Goal: Task Accomplishment & Management: Use online tool/utility

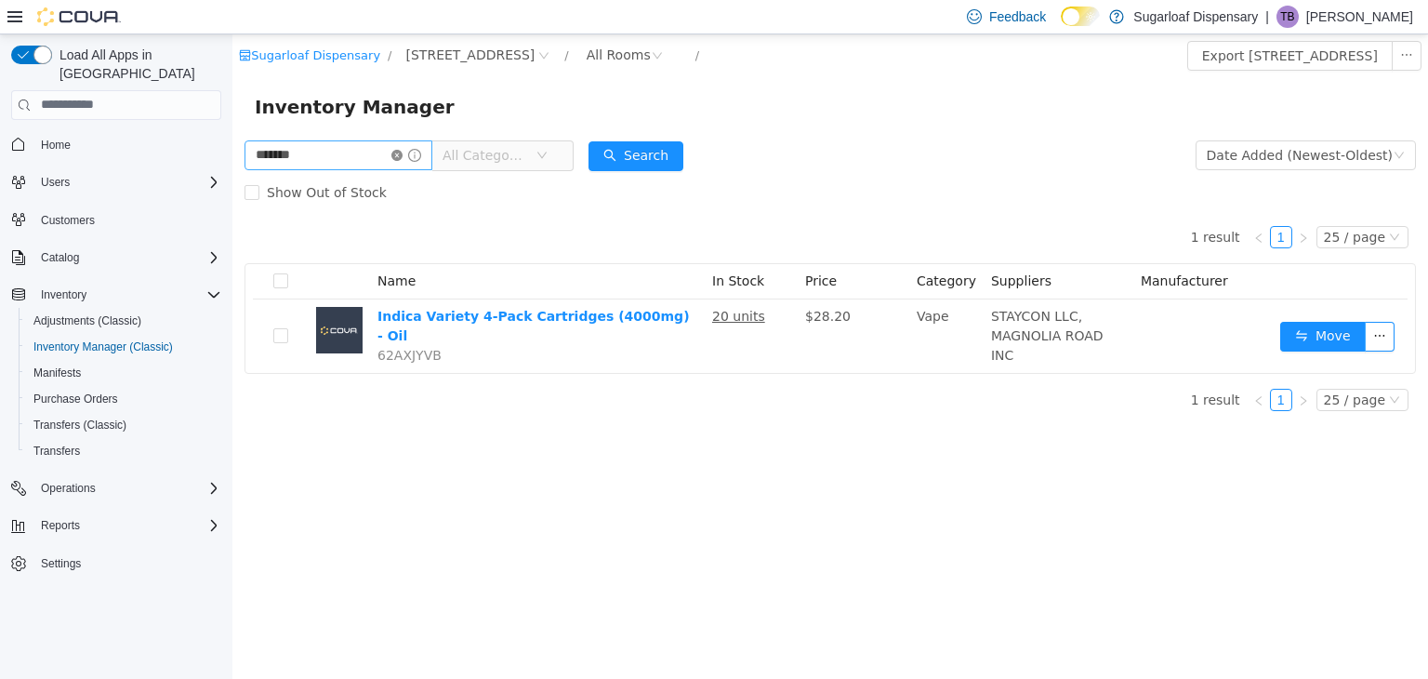
click at [403, 151] on icon "icon: close-circle" at bounding box center [396, 154] width 11 height 11
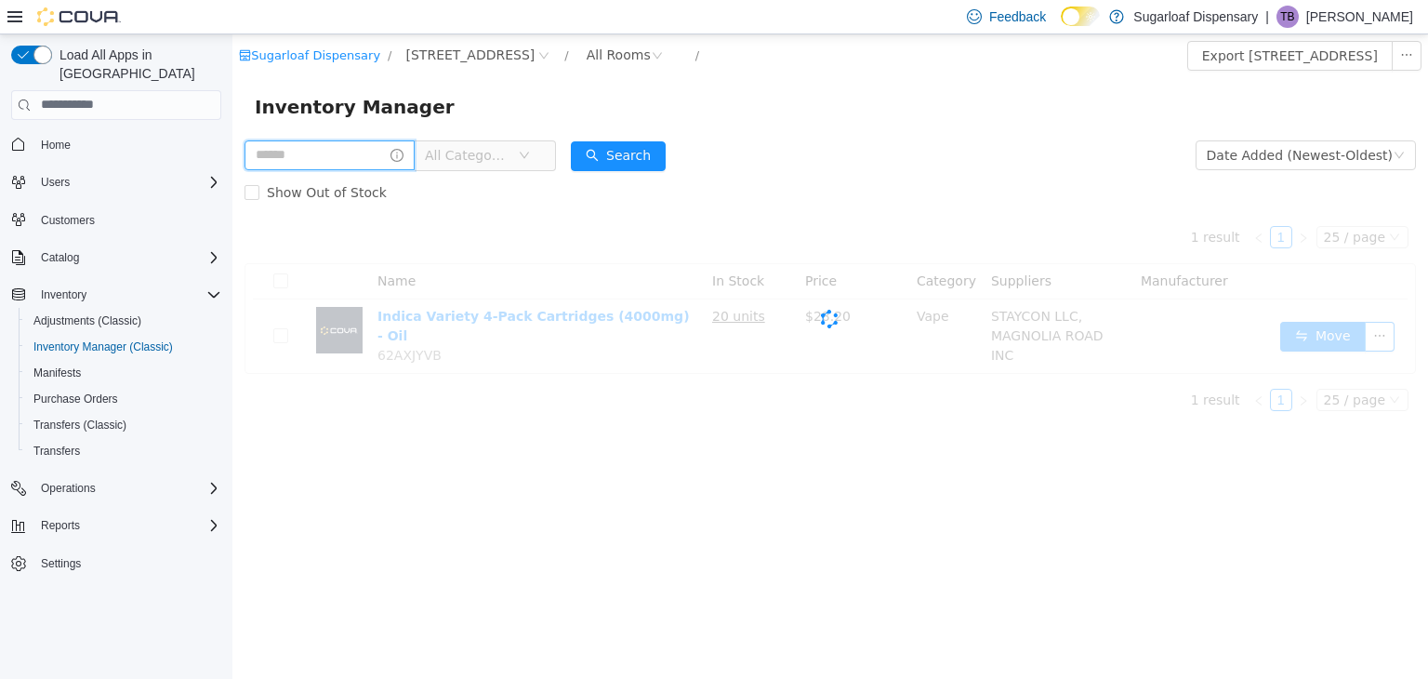
click at [338, 154] on input "text" at bounding box center [330, 154] width 170 height 30
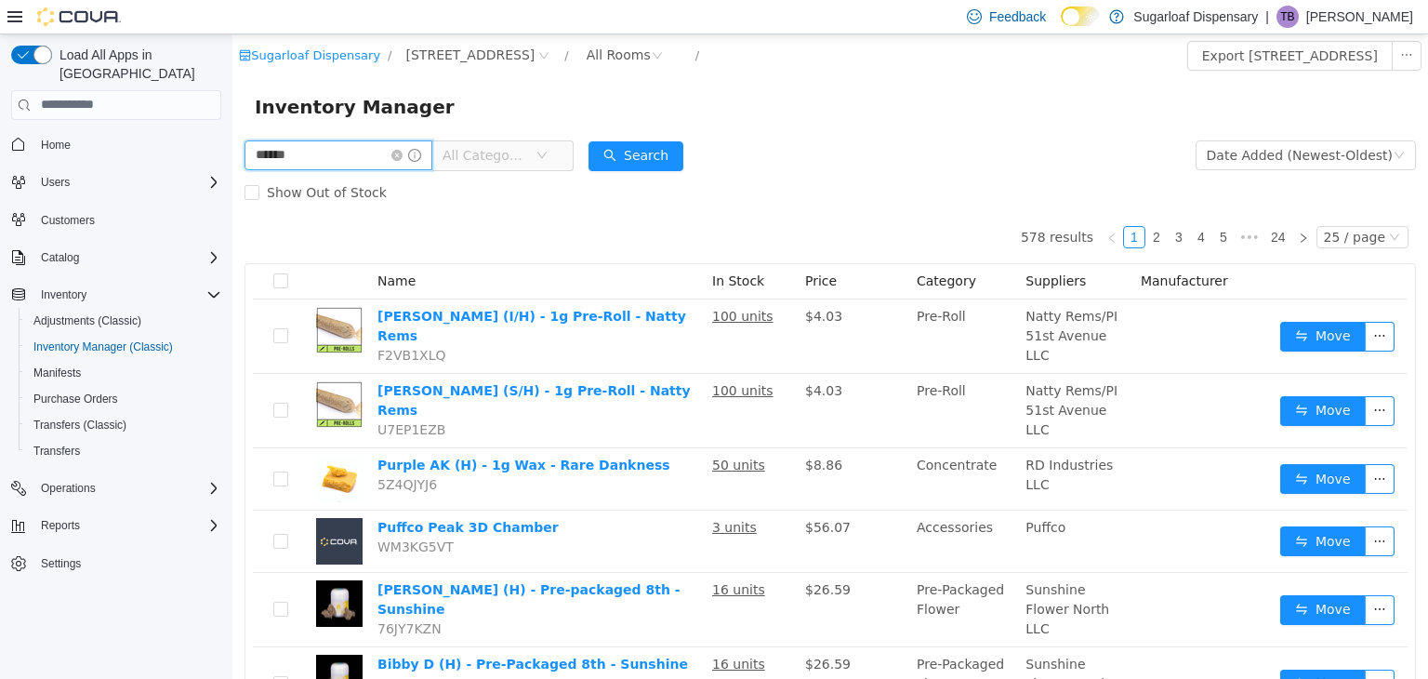
type input "******"
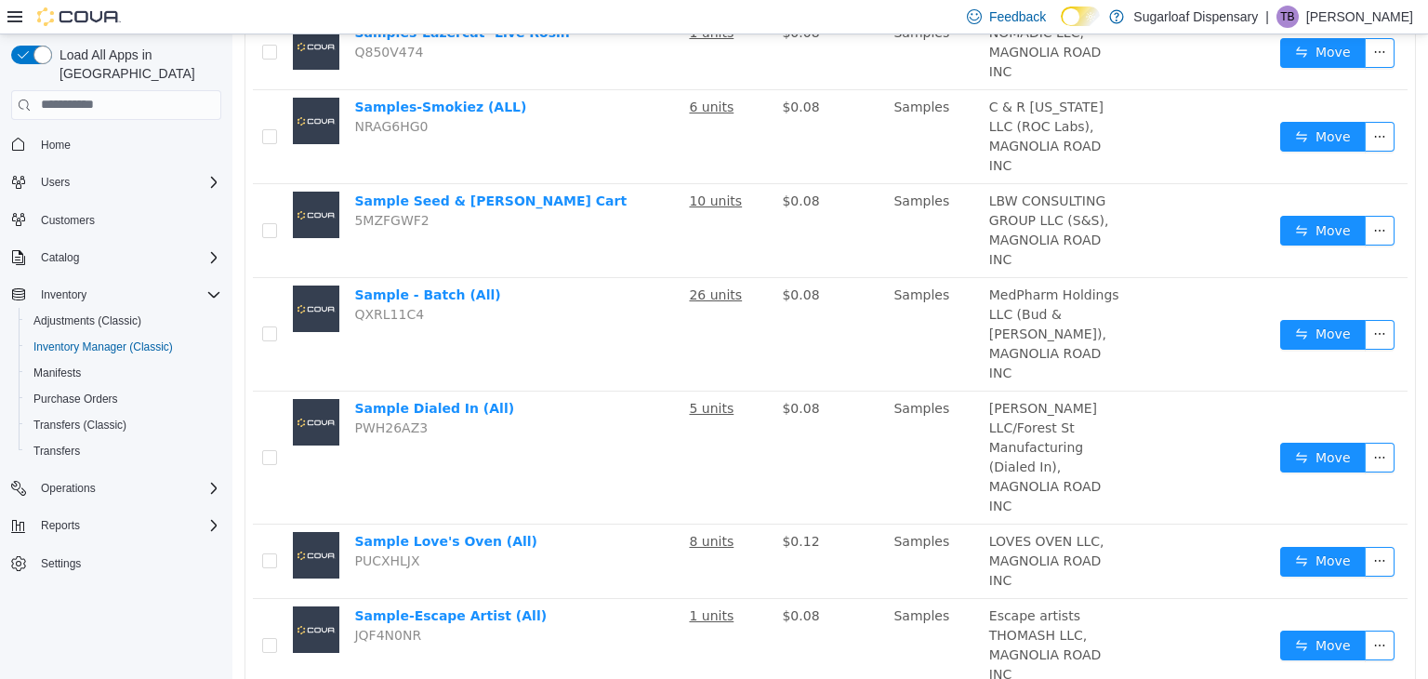
scroll to position [1710, 0]
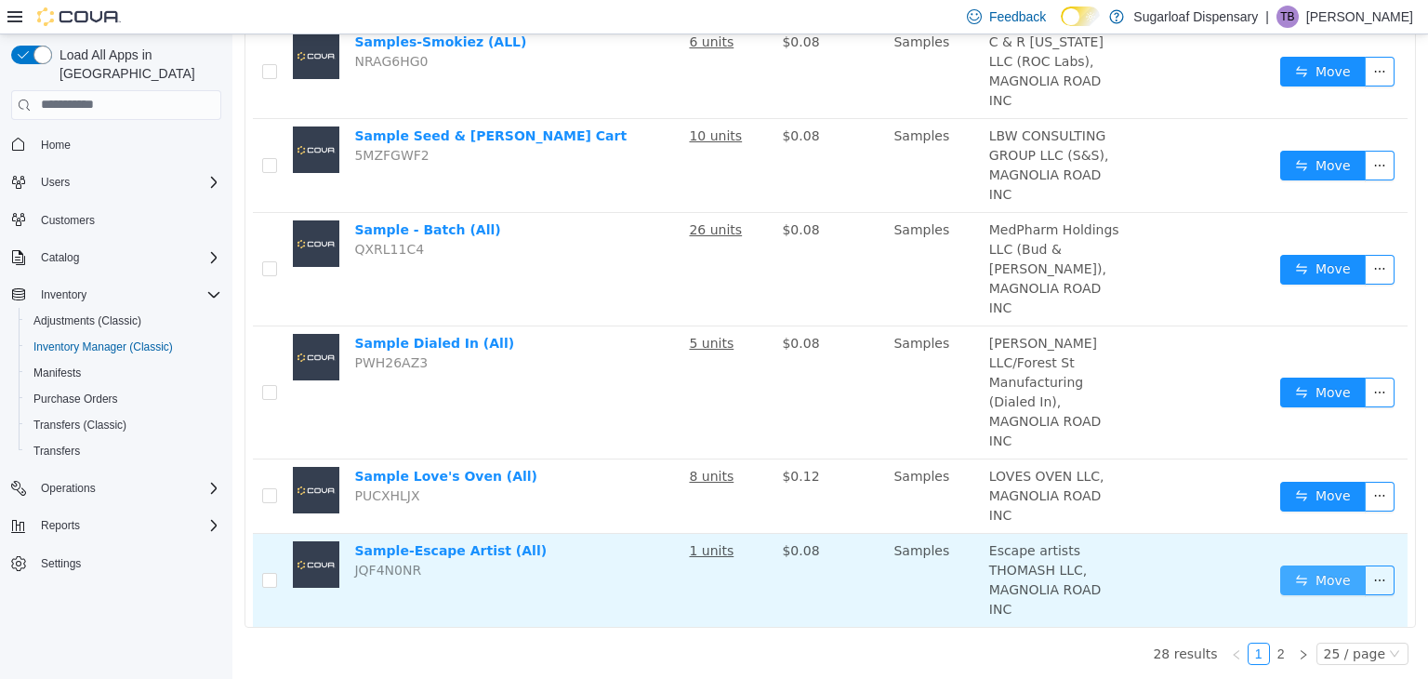
click at [1329, 579] on button "Move" at bounding box center [1323, 579] width 86 height 30
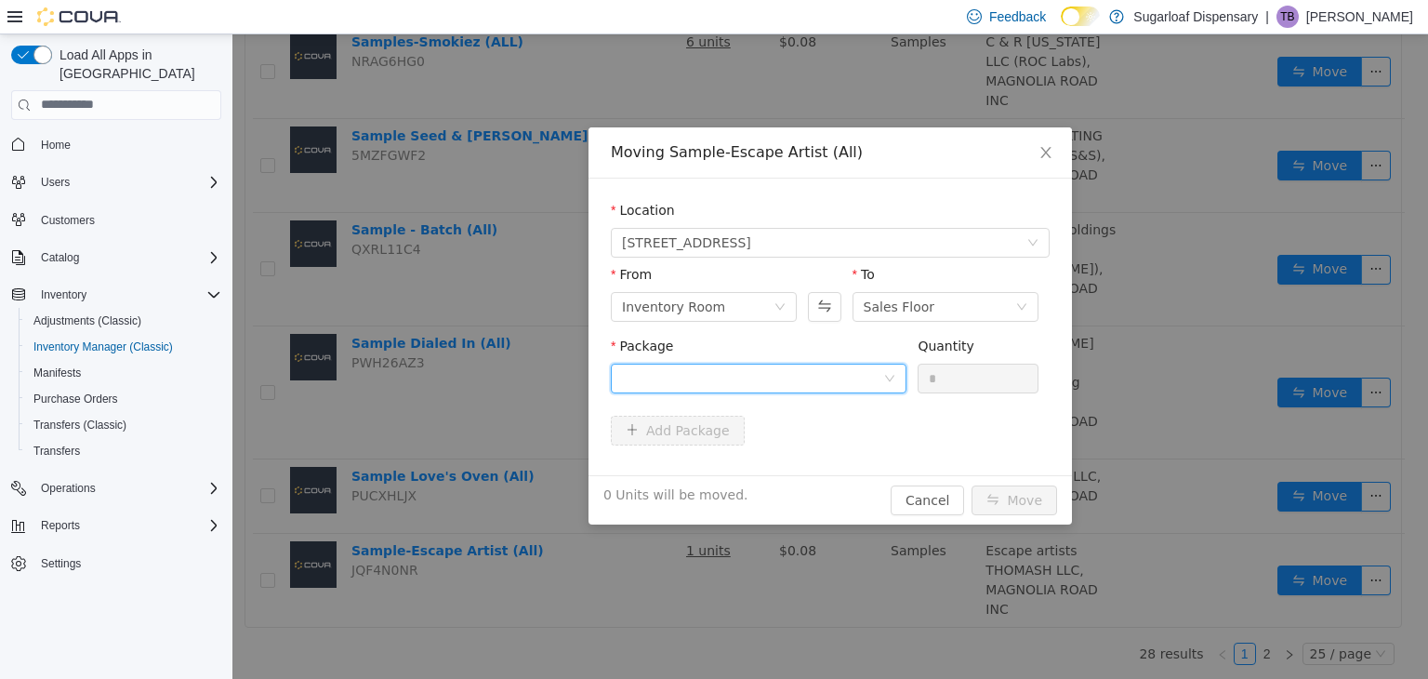
click at [836, 384] on div at bounding box center [752, 378] width 261 height 28
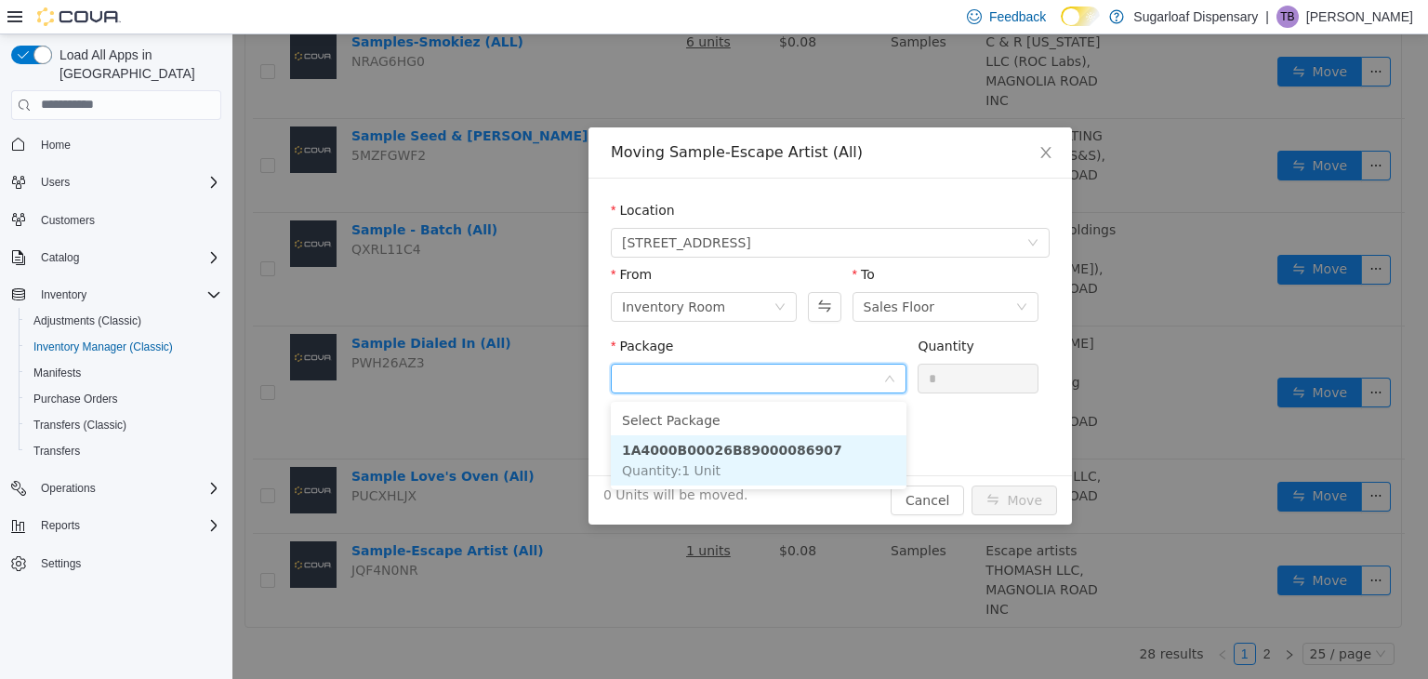
click at [800, 439] on li "1A4000B00026B89000086907 Quantity : 1 Unit" at bounding box center [759, 459] width 296 height 50
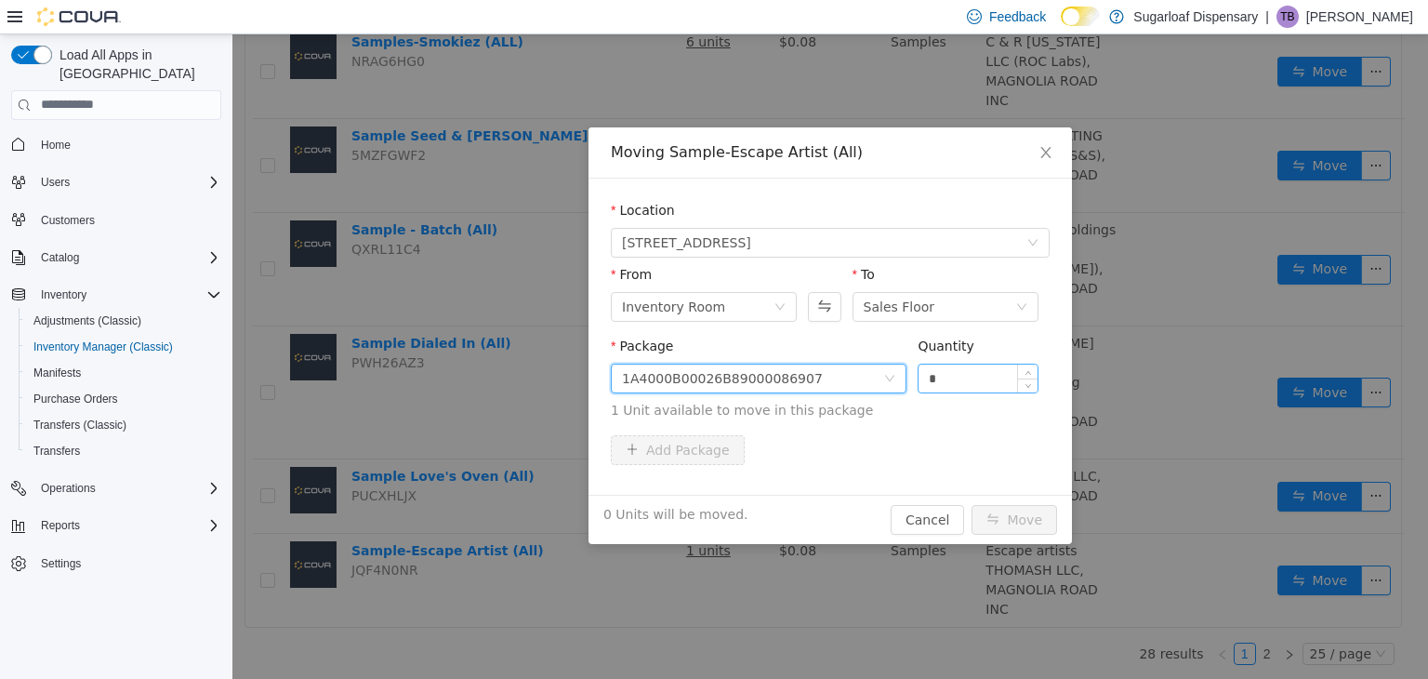
click at [947, 378] on input "*" at bounding box center [978, 378] width 119 height 28
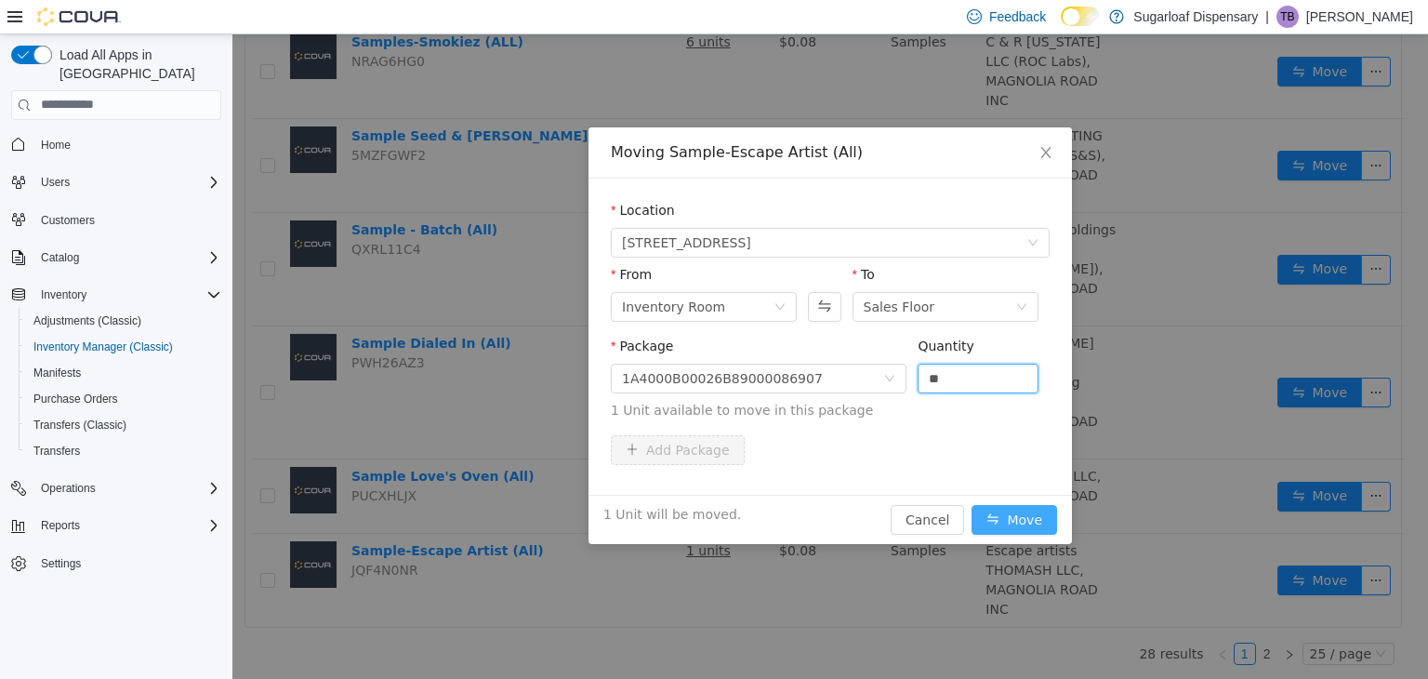
type input "*"
click at [1014, 518] on button "Move" at bounding box center [1015, 519] width 86 height 30
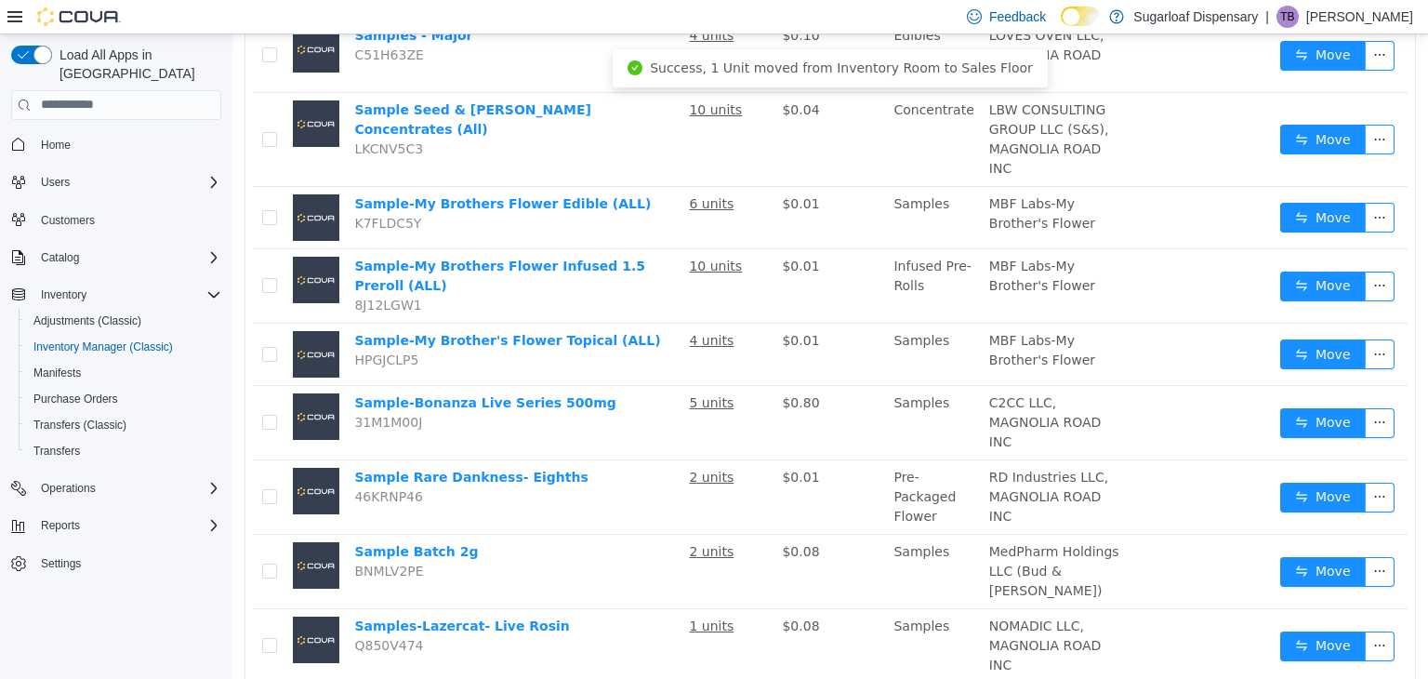
scroll to position [1026, 0]
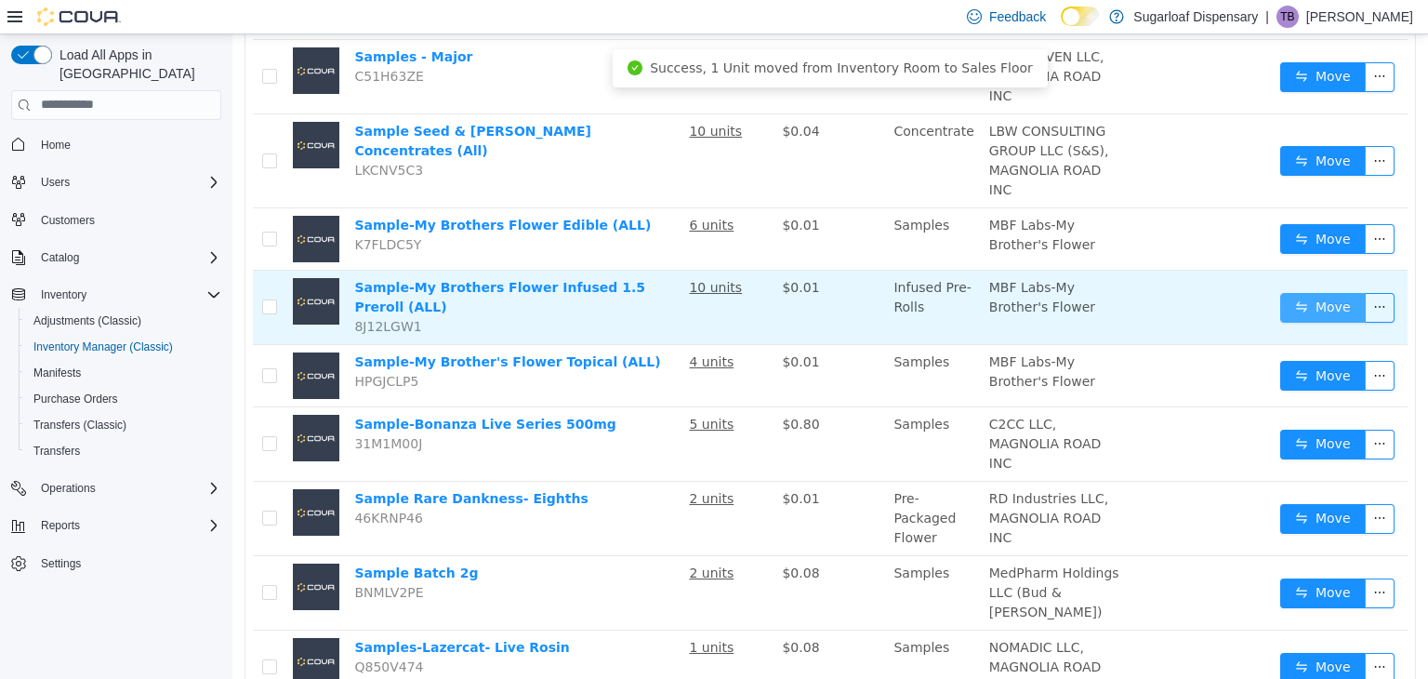
click at [1305, 316] on button "Move" at bounding box center [1323, 307] width 86 height 30
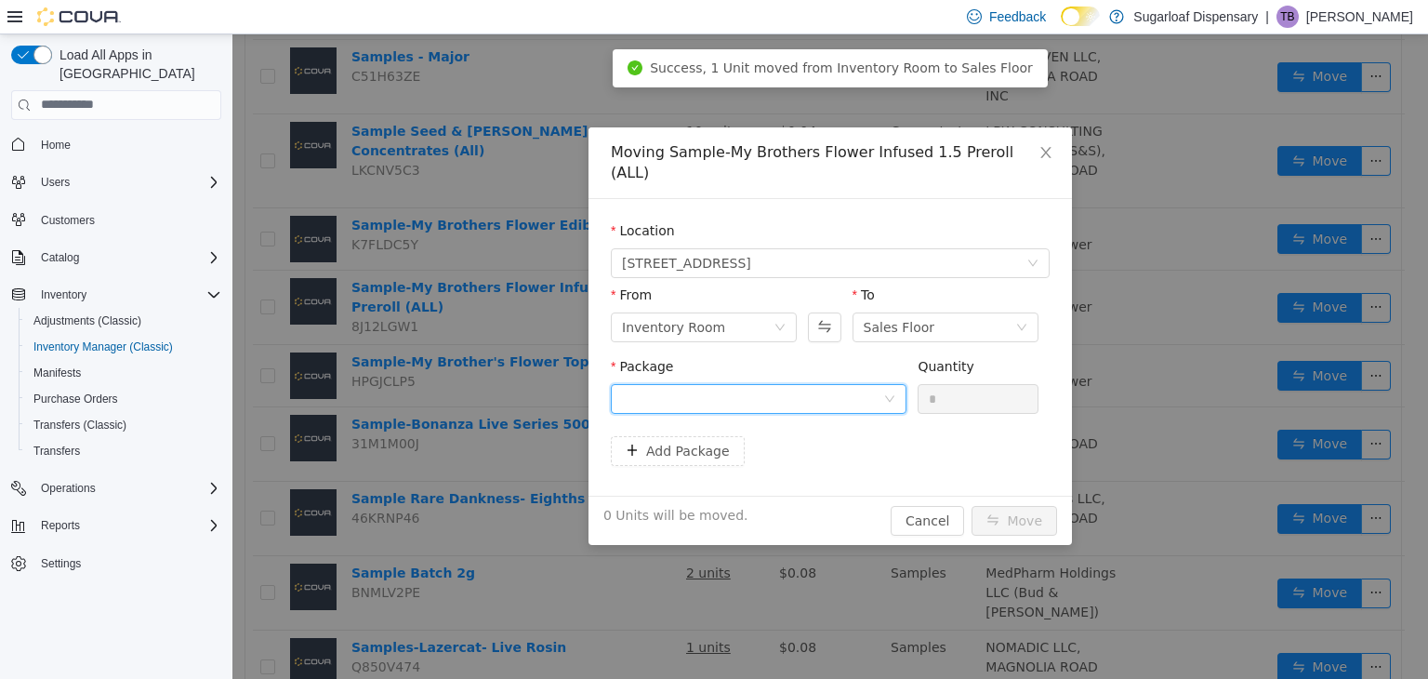
click at [750, 384] on div at bounding box center [752, 398] width 261 height 28
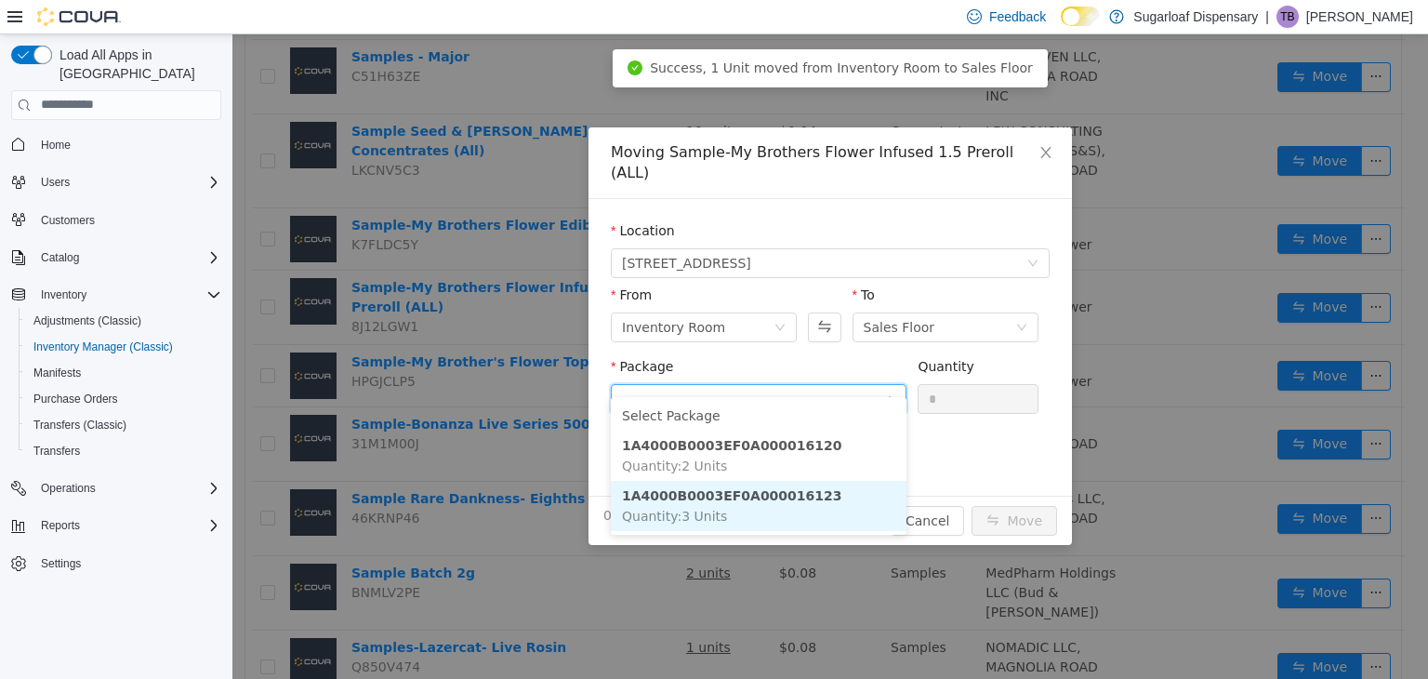
click at [766, 515] on li "1A4000B0003EF0A000016123 Quantity : 3 Units" at bounding box center [759, 505] width 296 height 50
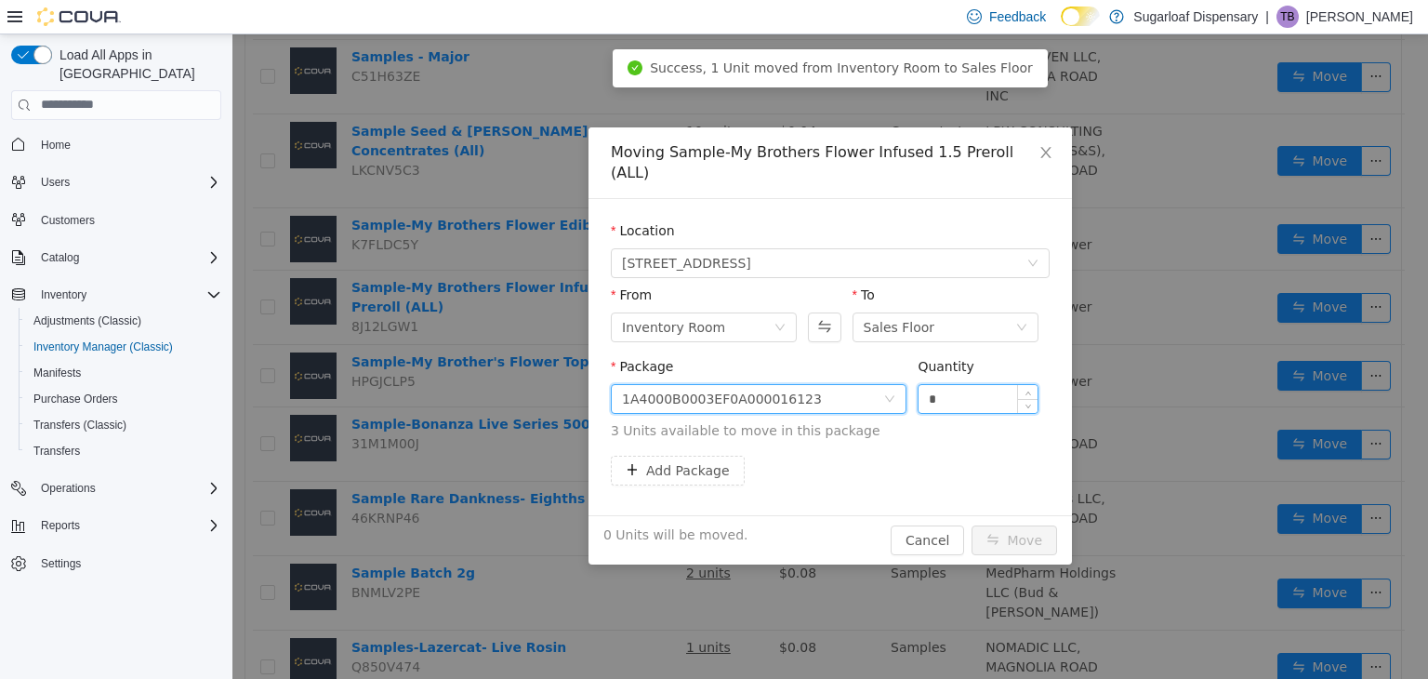
click at [955, 384] on input "*" at bounding box center [978, 398] width 119 height 28
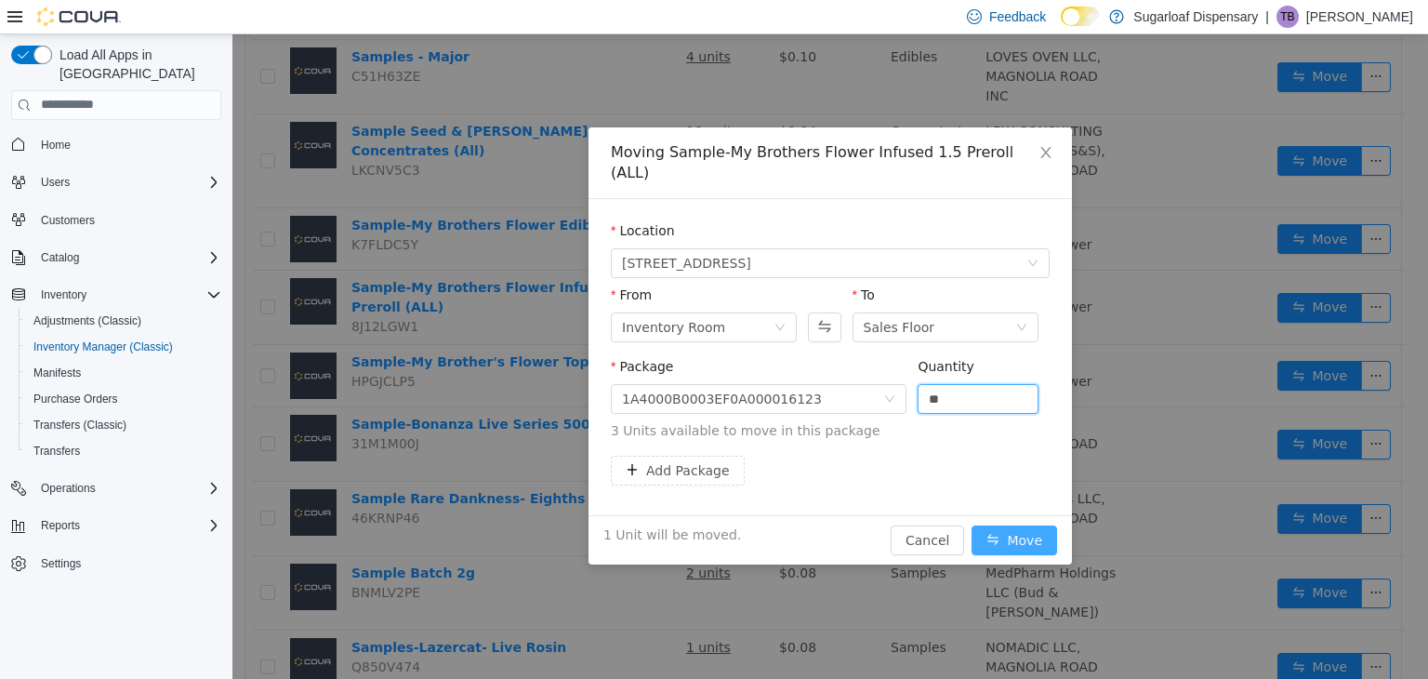
type input "*"
click at [1007, 524] on button "Move" at bounding box center [1015, 539] width 86 height 30
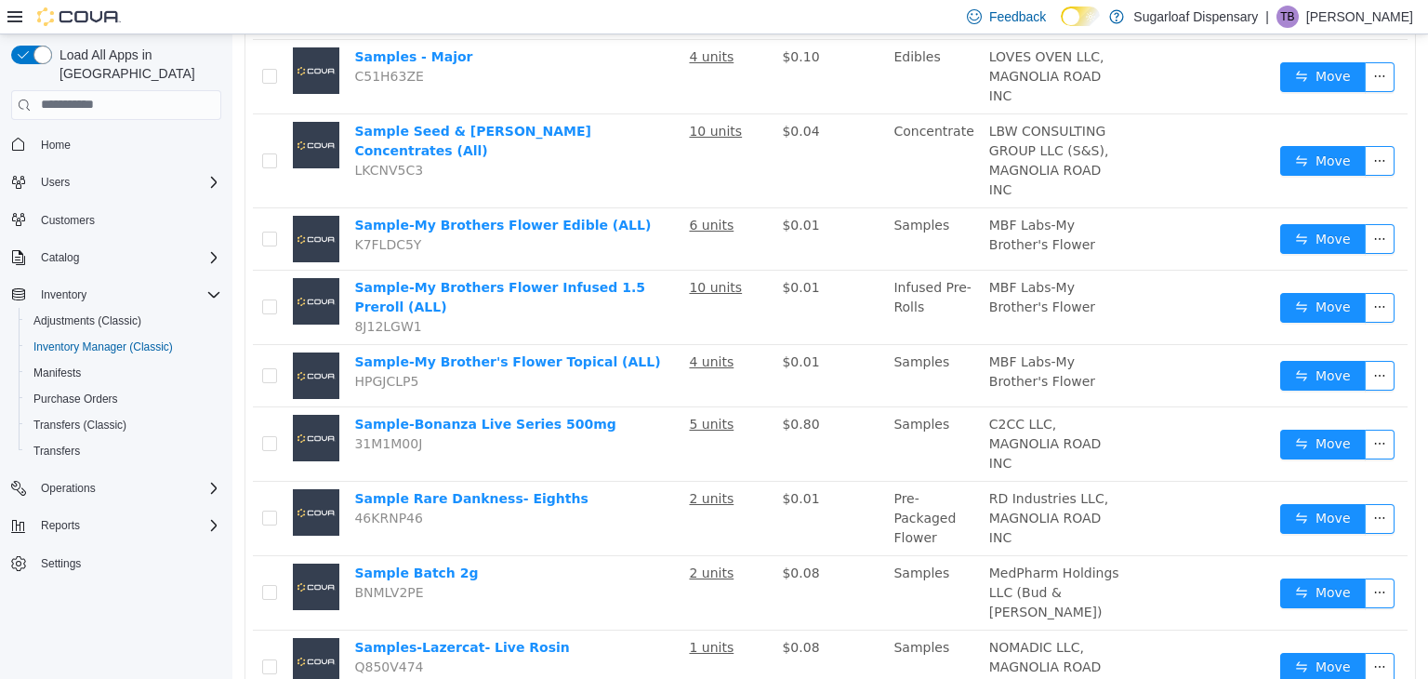
click at [237, 78] on div "****** All Categories Date Added (Newest-Oldest) Search Show Out of Stock 28 re…" at bounding box center [830, 234] width 1196 height 2248
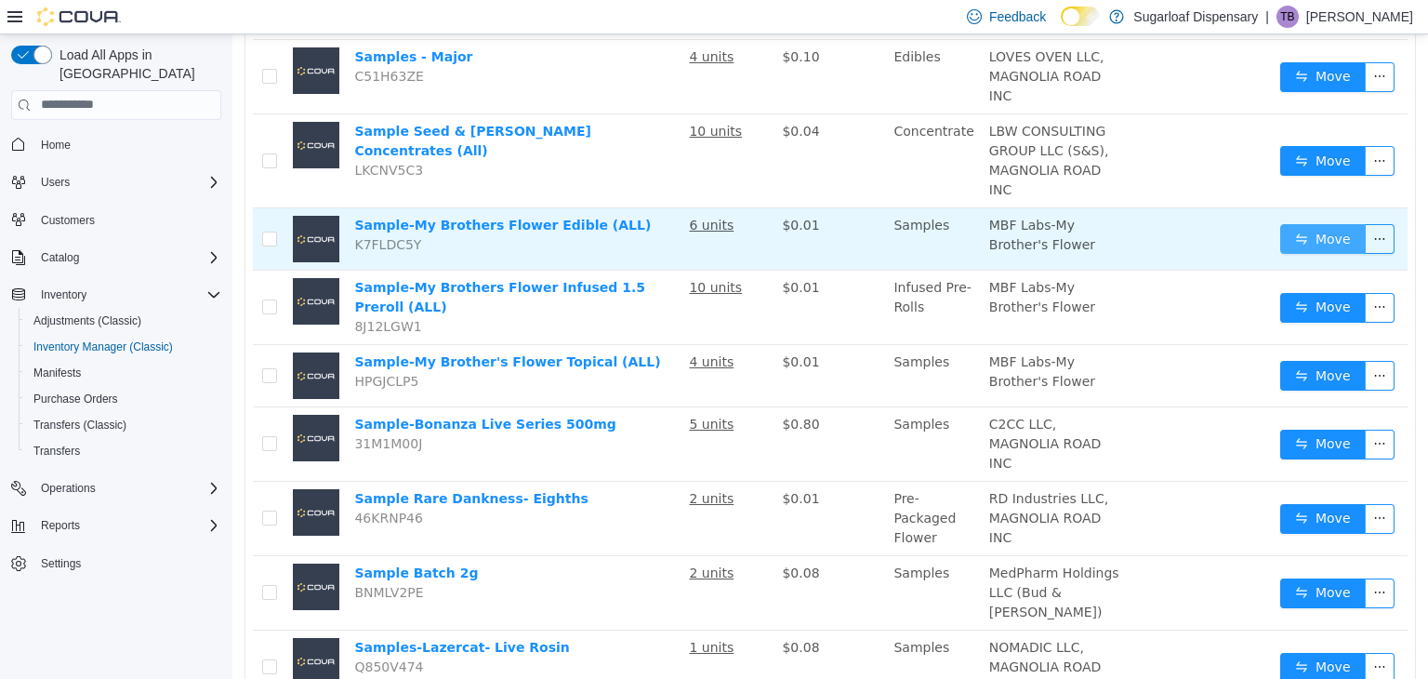
click at [1298, 253] on button "Move" at bounding box center [1323, 238] width 86 height 30
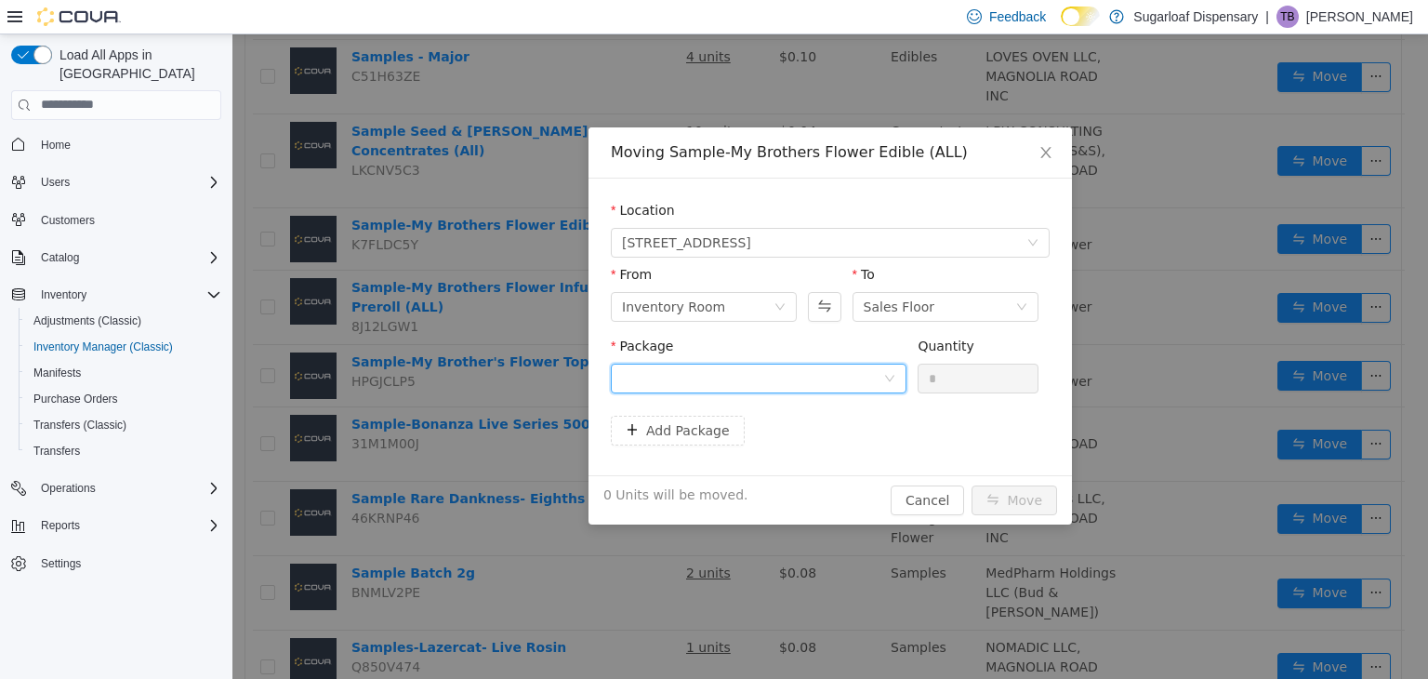
click at [855, 375] on div at bounding box center [752, 378] width 261 height 28
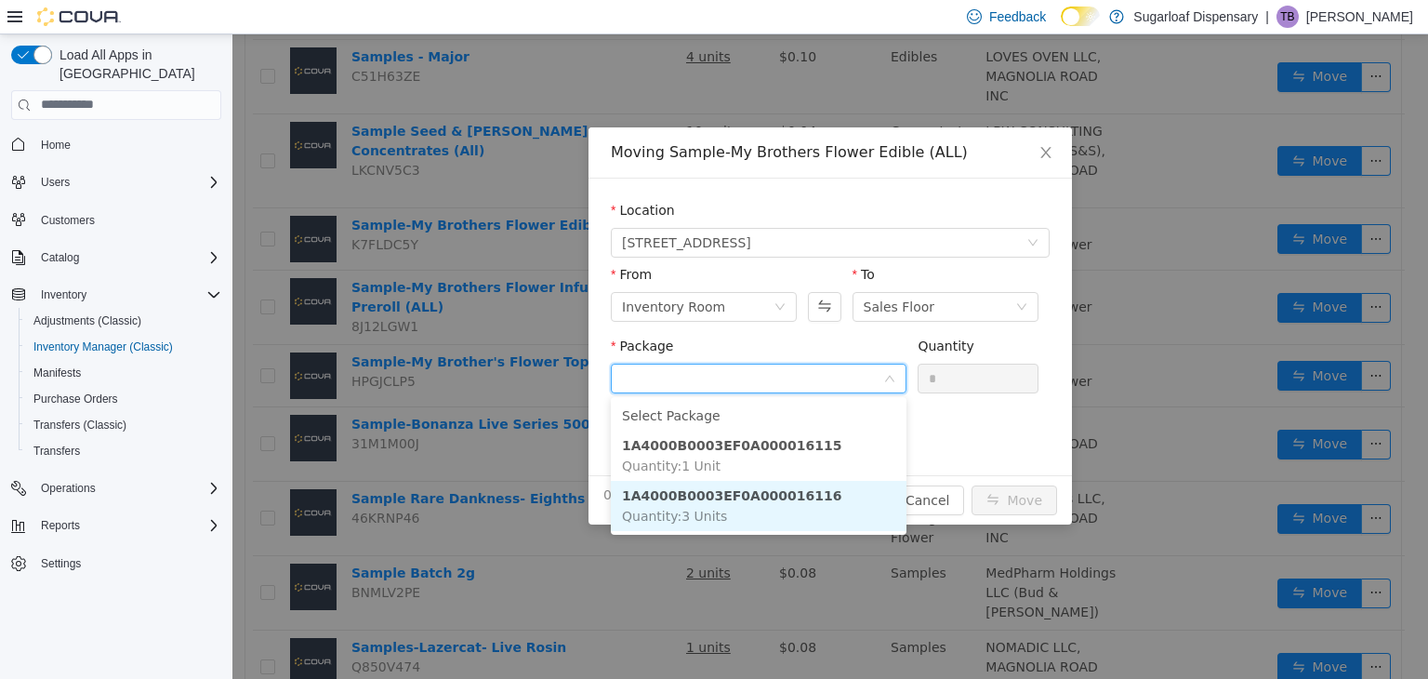
click at [758, 515] on li "1A4000B0003EF0A000016116 Quantity : 3 Units" at bounding box center [759, 505] width 296 height 50
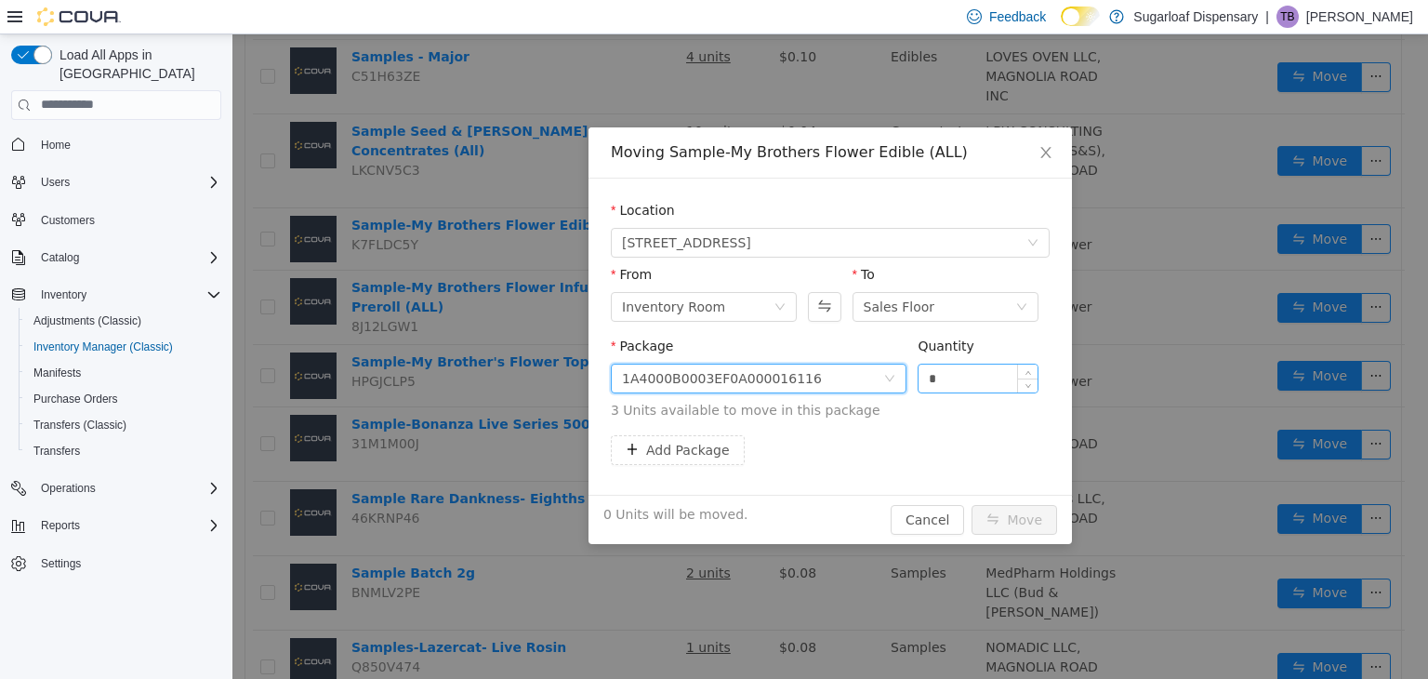
click at [959, 380] on input "*" at bounding box center [978, 378] width 119 height 28
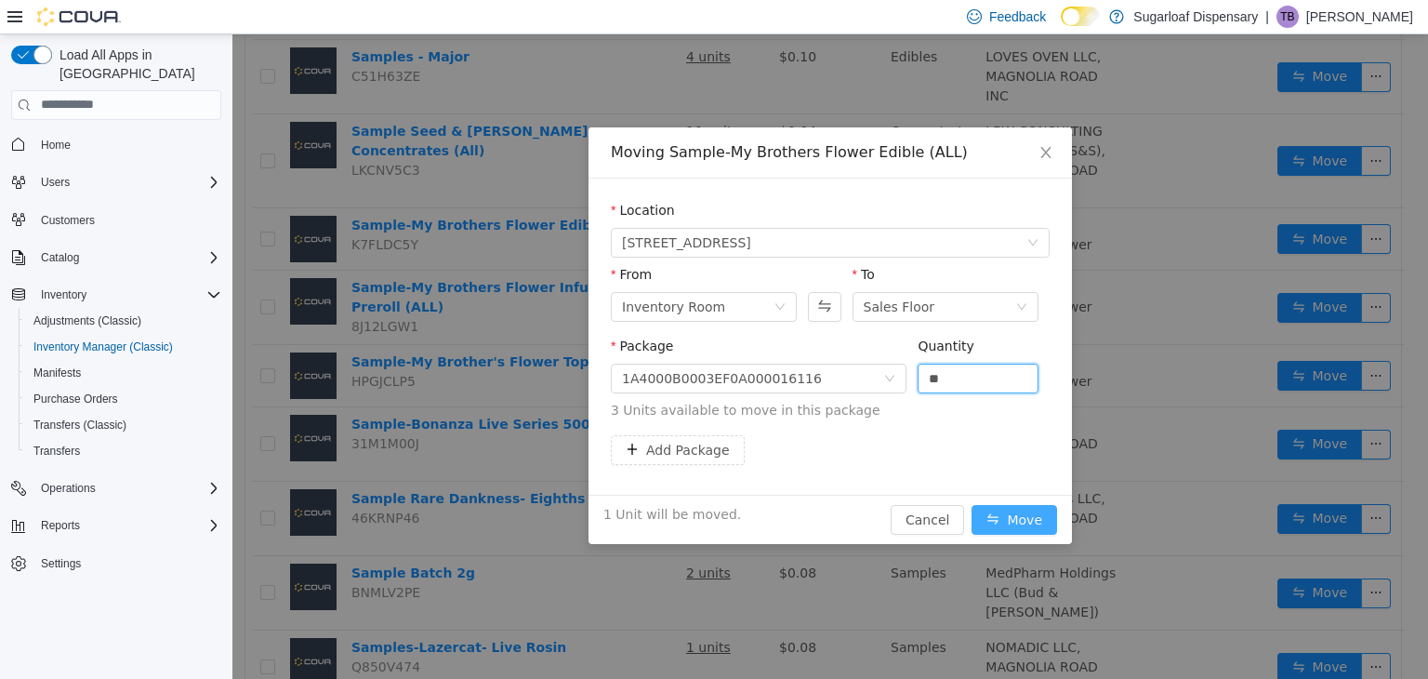
type input "*"
click at [1013, 523] on button "Move" at bounding box center [1015, 519] width 86 height 30
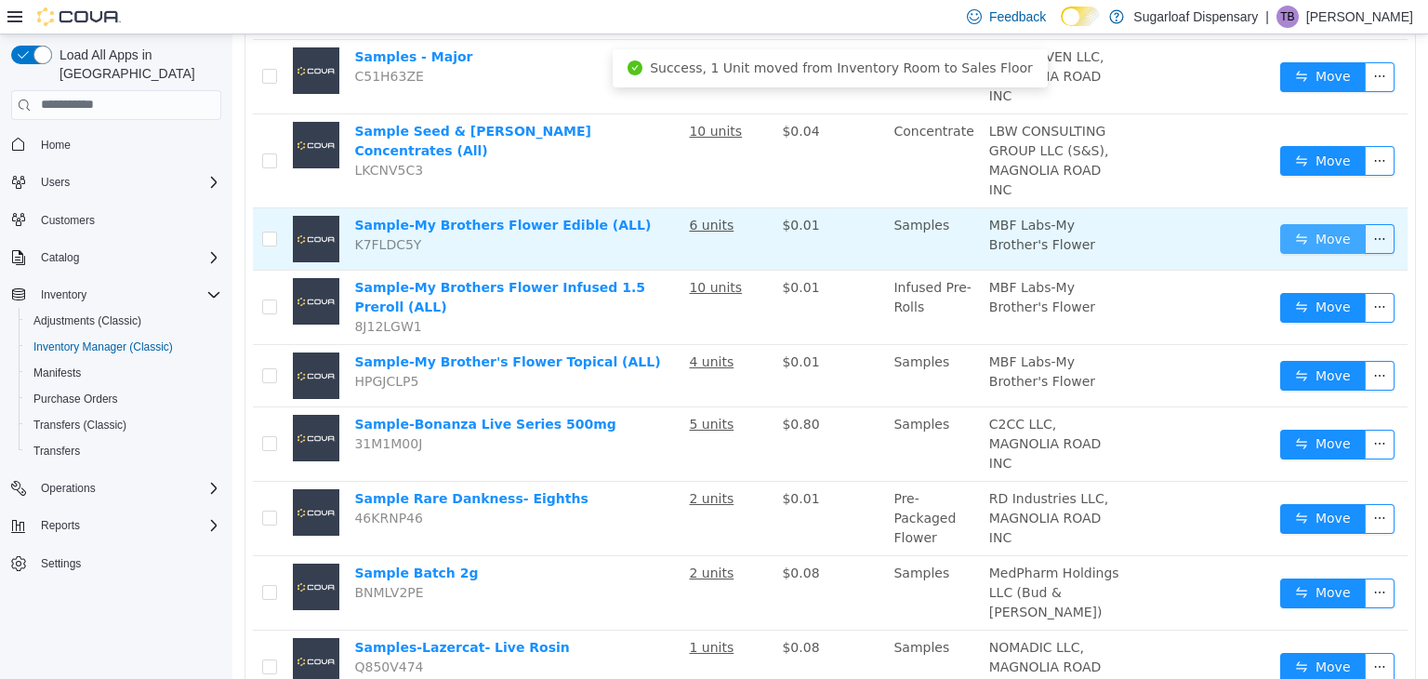
click at [1320, 253] on button "Move" at bounding box center [1323, 238] width 86 height 30
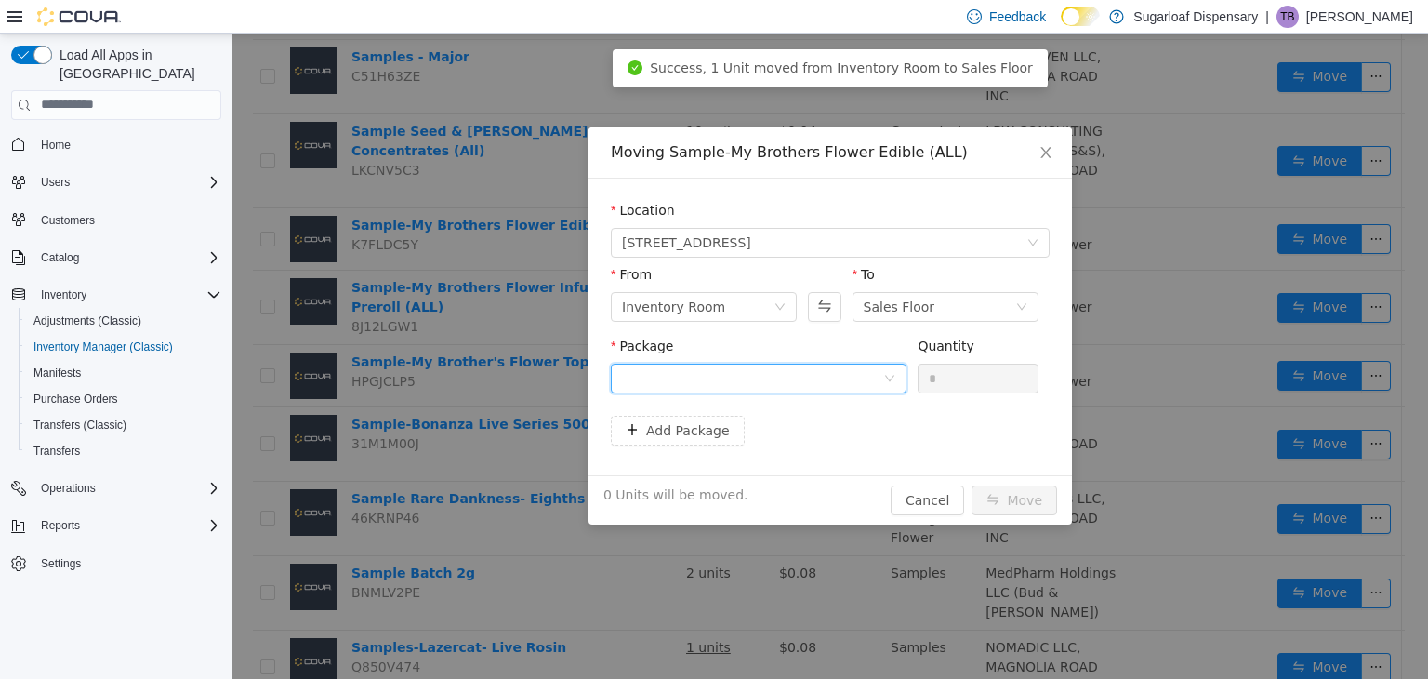
click at [878, 374] on div at bounding box center [752, 378] width 261 height 28
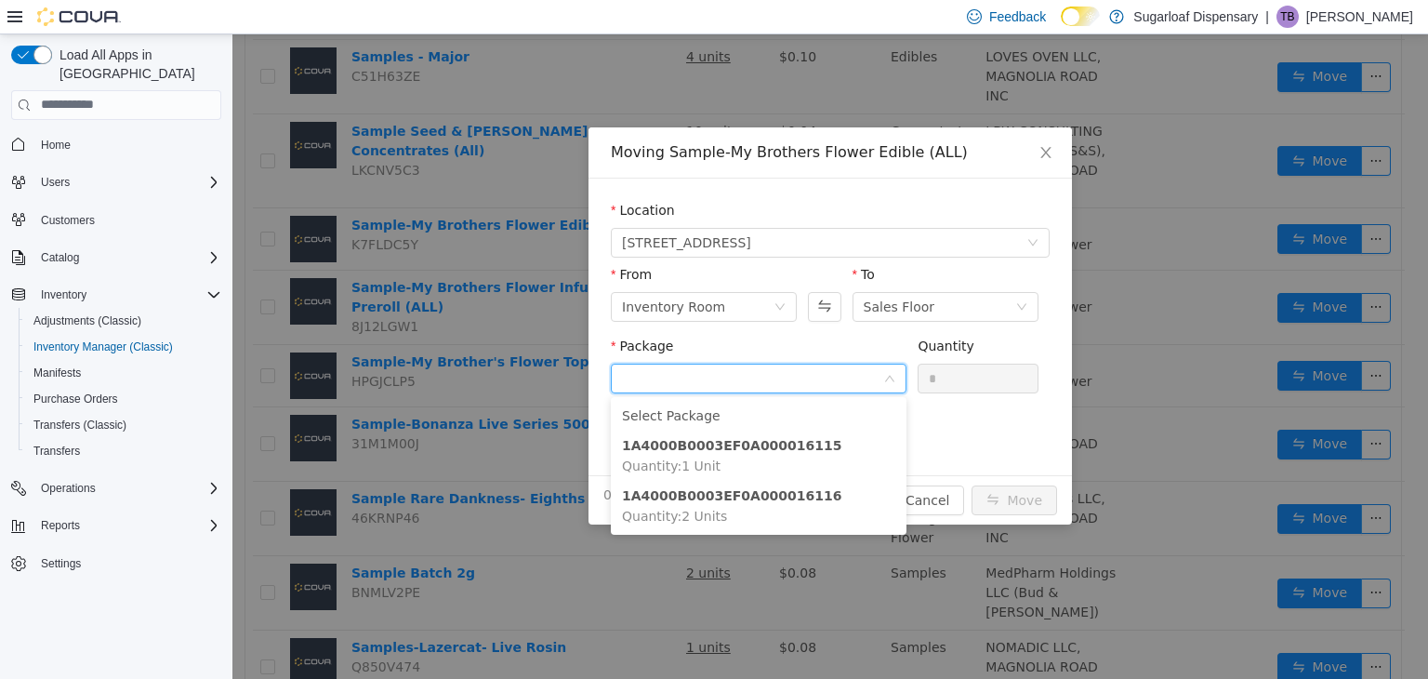
click at [944, 437] on form "Location [STREET_ADDRESS] From Inventory Room To Sales Floor Package Quantity *…" at bounding box center [830, 326] width 439 height 252
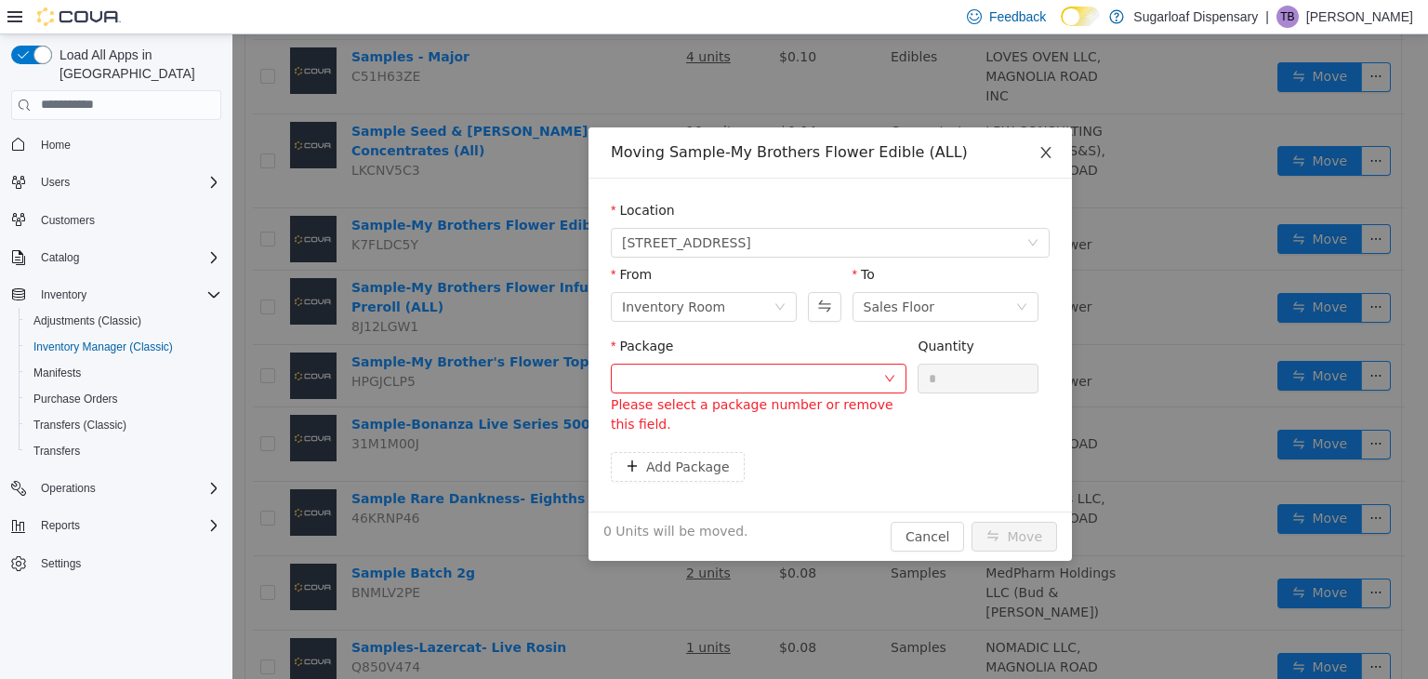
click at [1043, 154] on icon "icon: close" at bounding box center [1045, 151] width 10 height 11
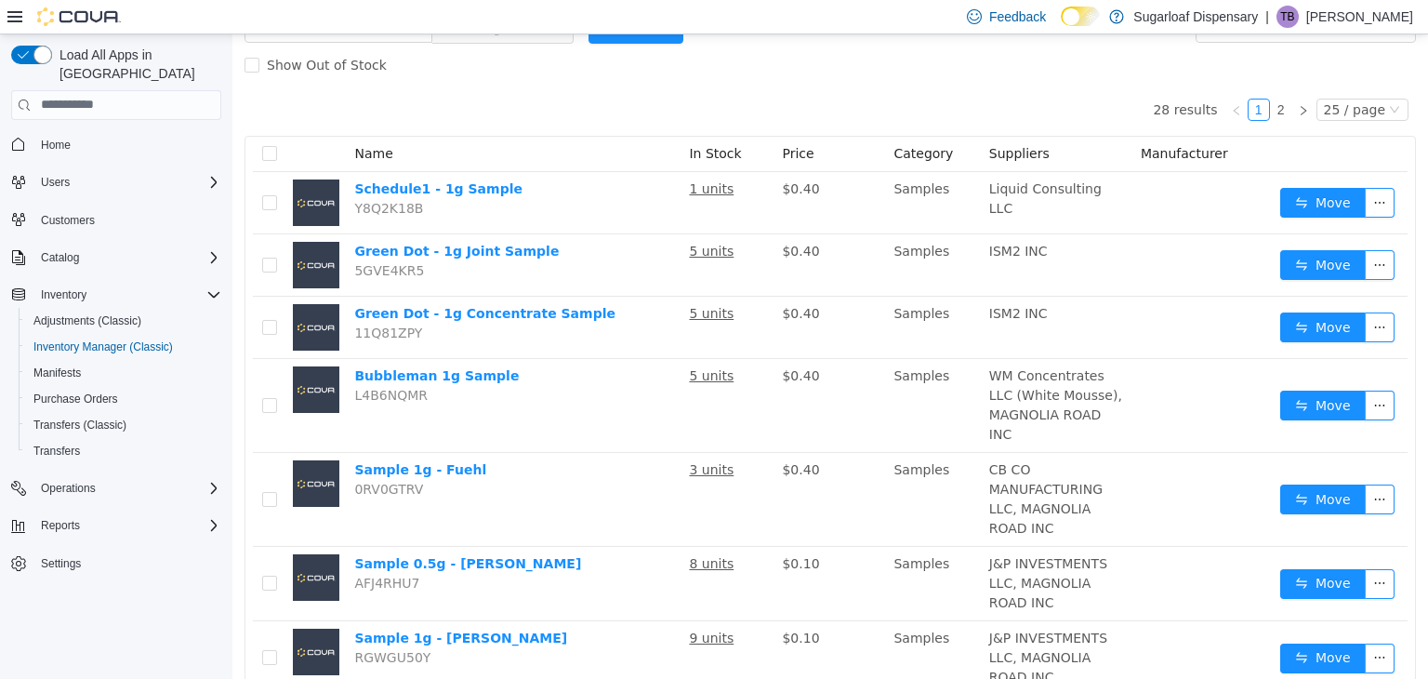
scroll to position [0, 0]
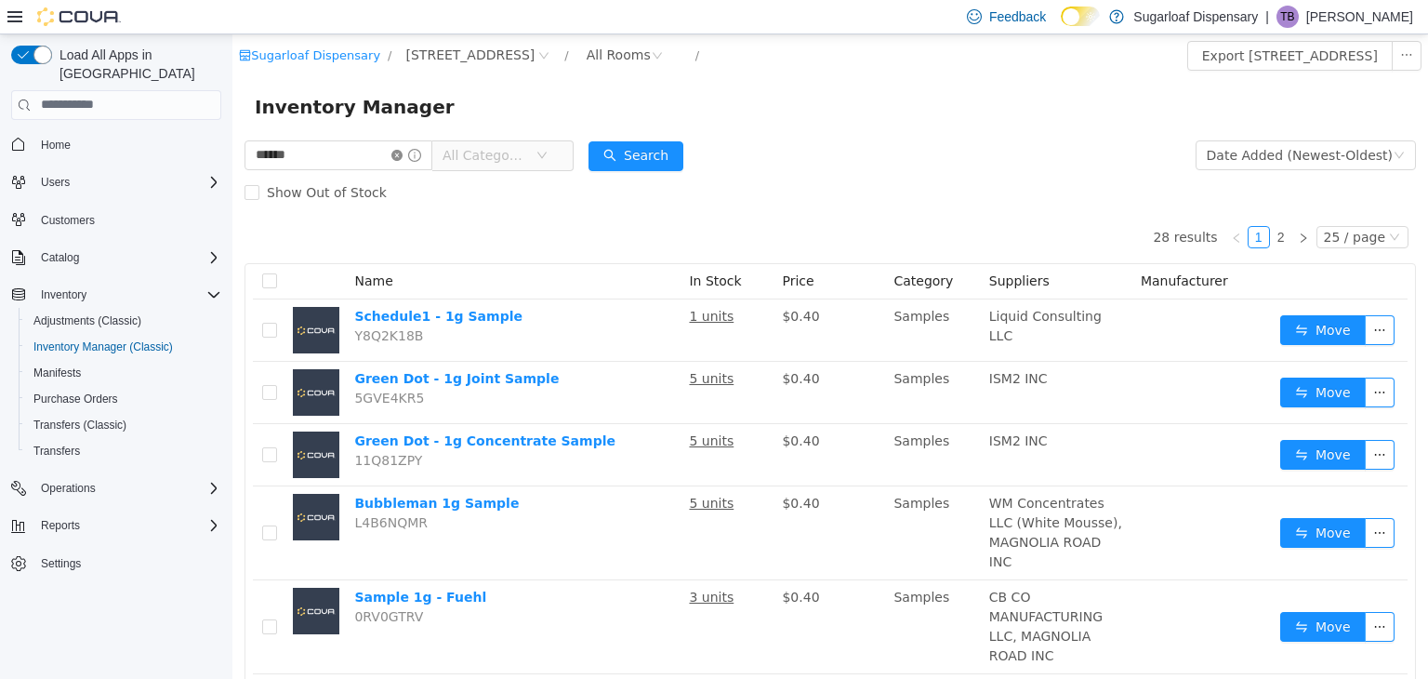
click at [403, 156] on icon "icon: close-circle" at bounding box center [396, 154] width 11 height 11
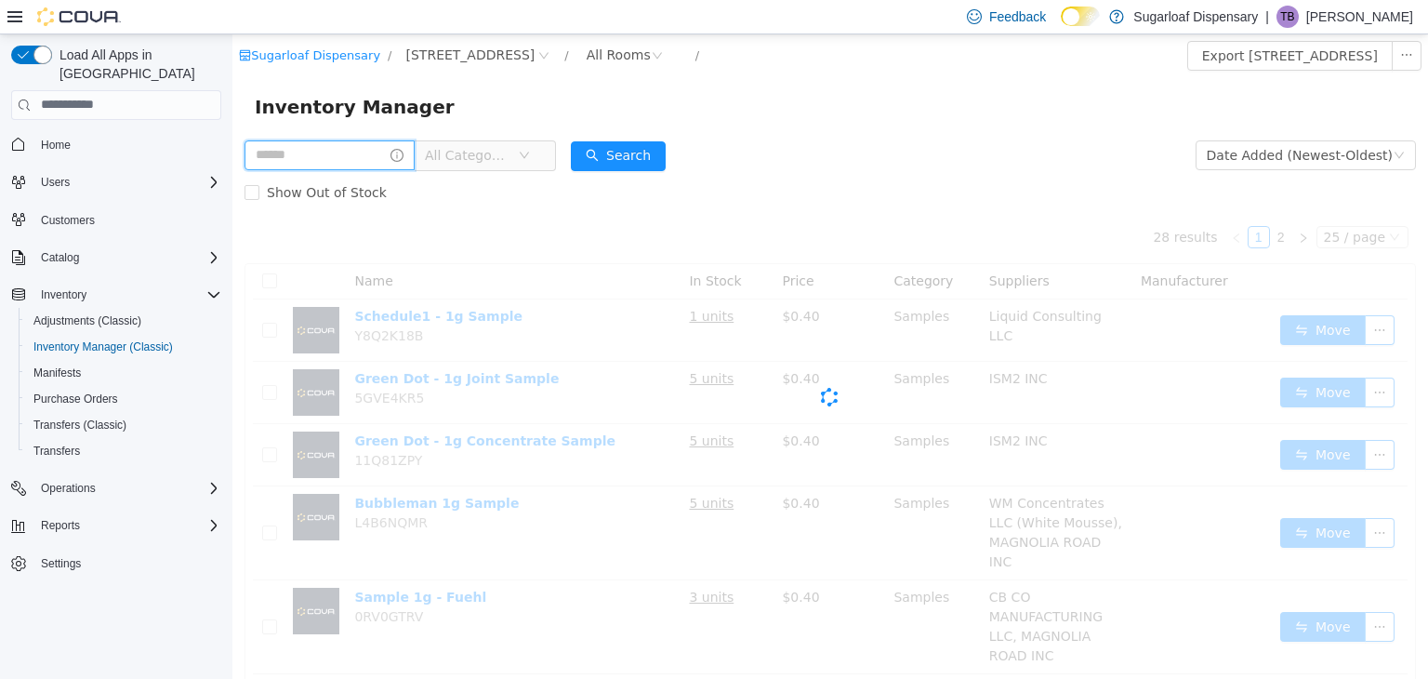
click at [359, 155] on input "text" at bounding box center [330, 154] width 170 height 30
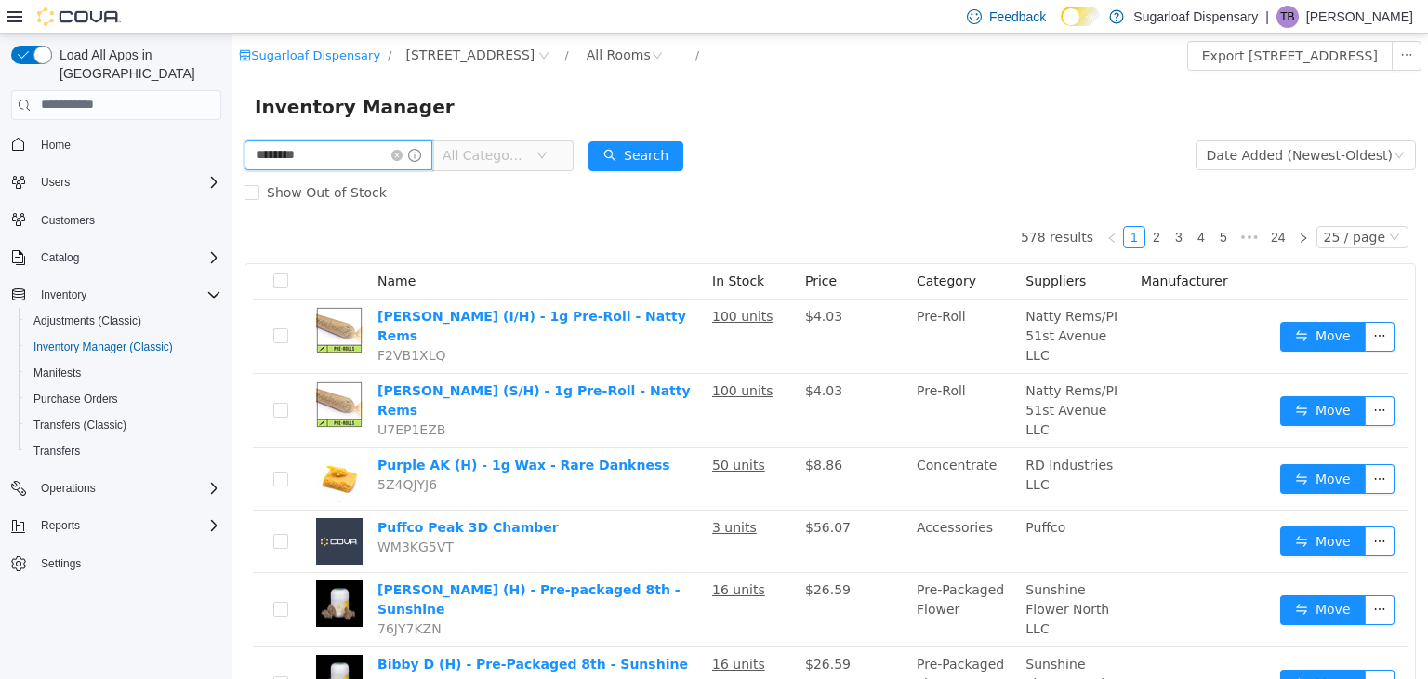
type input "********"
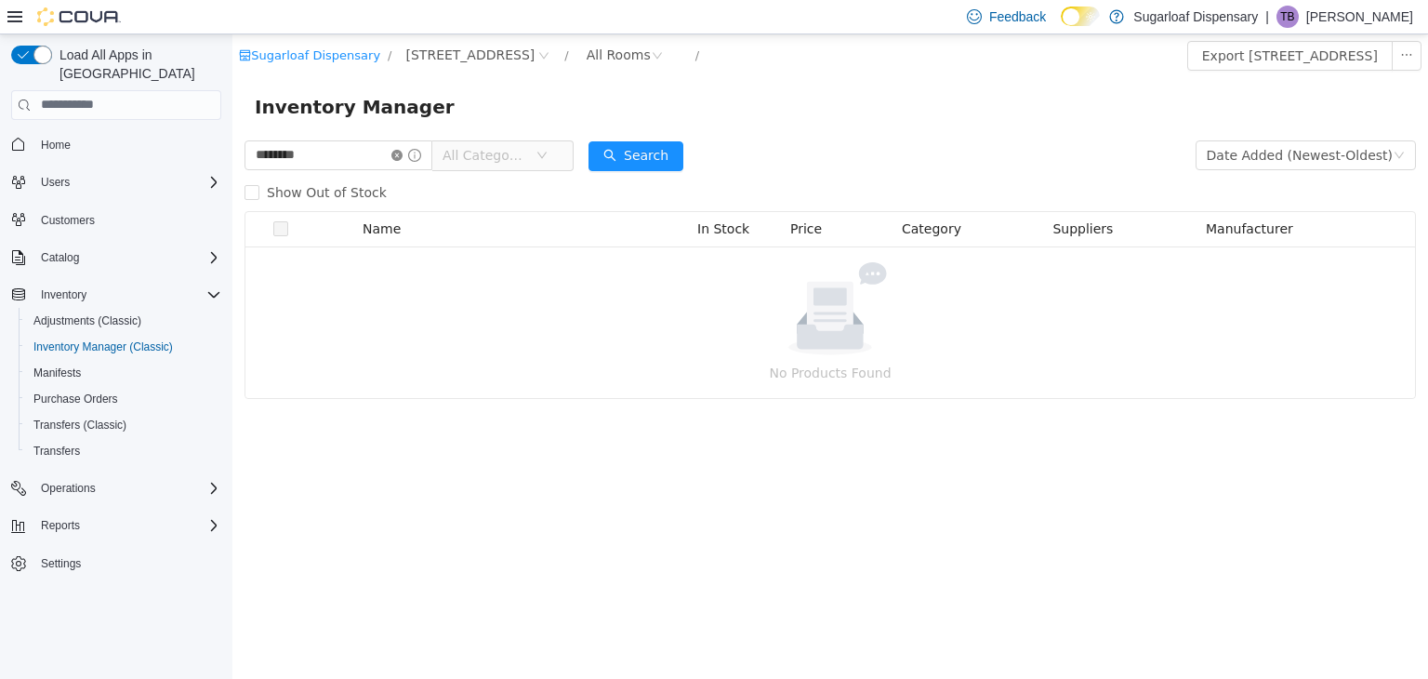
click at [403, 154] on icon "icon: close-circle" at bounding box center [396, 154] width 11 height 11
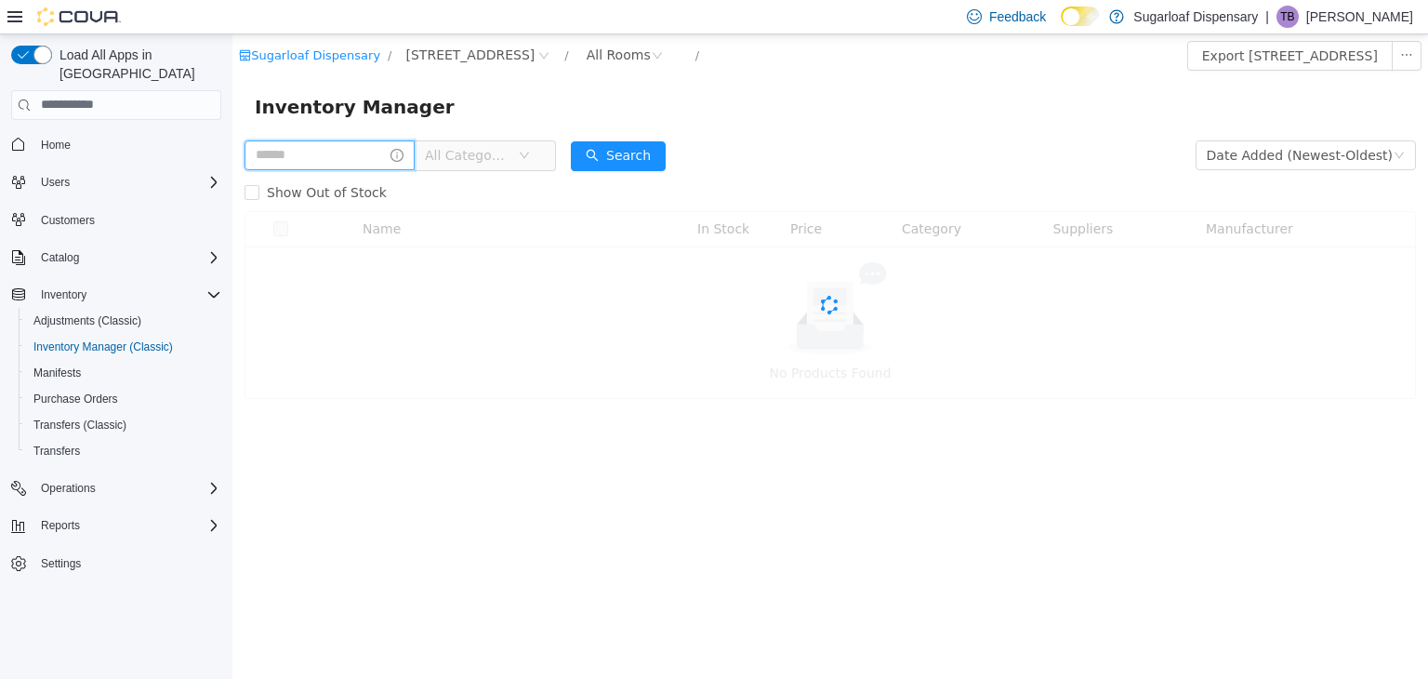
click at [351, 158] on input "text" at bounding box center [330, 154] width 170 height 30
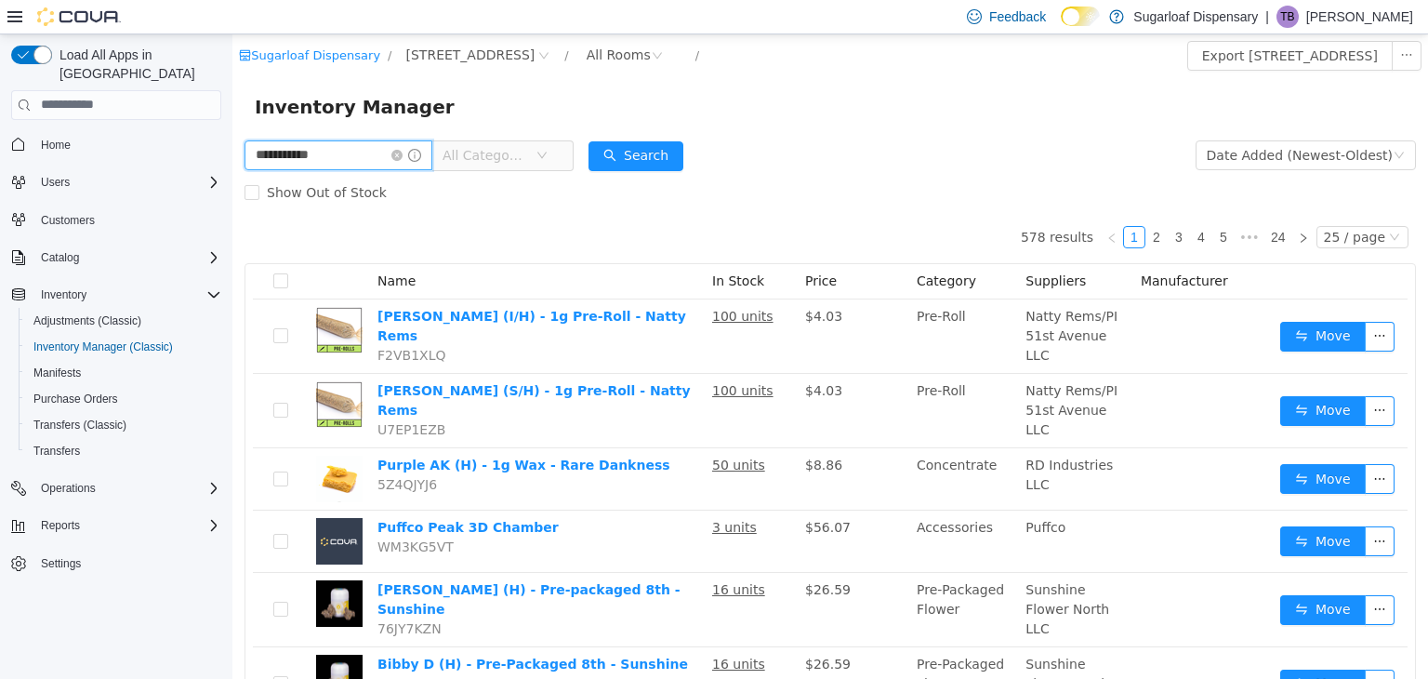
type input "**********"
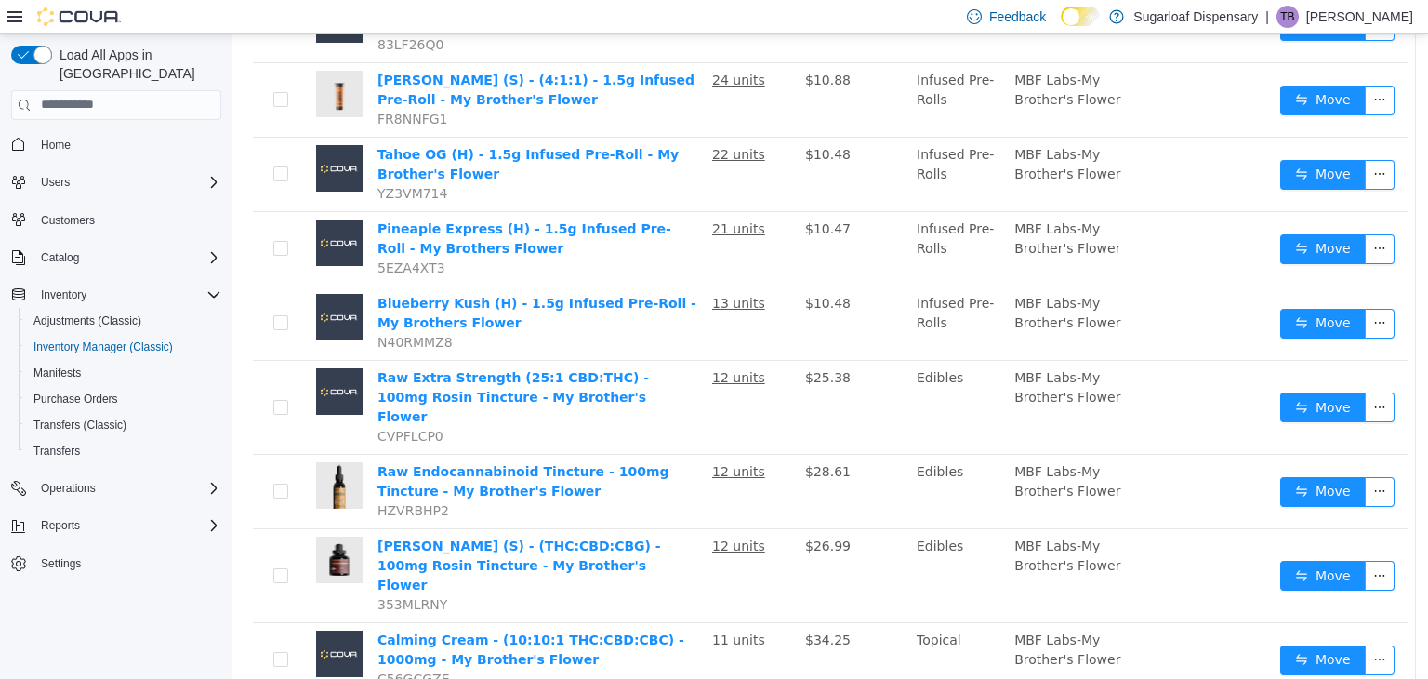
scroll to position [386, 0]
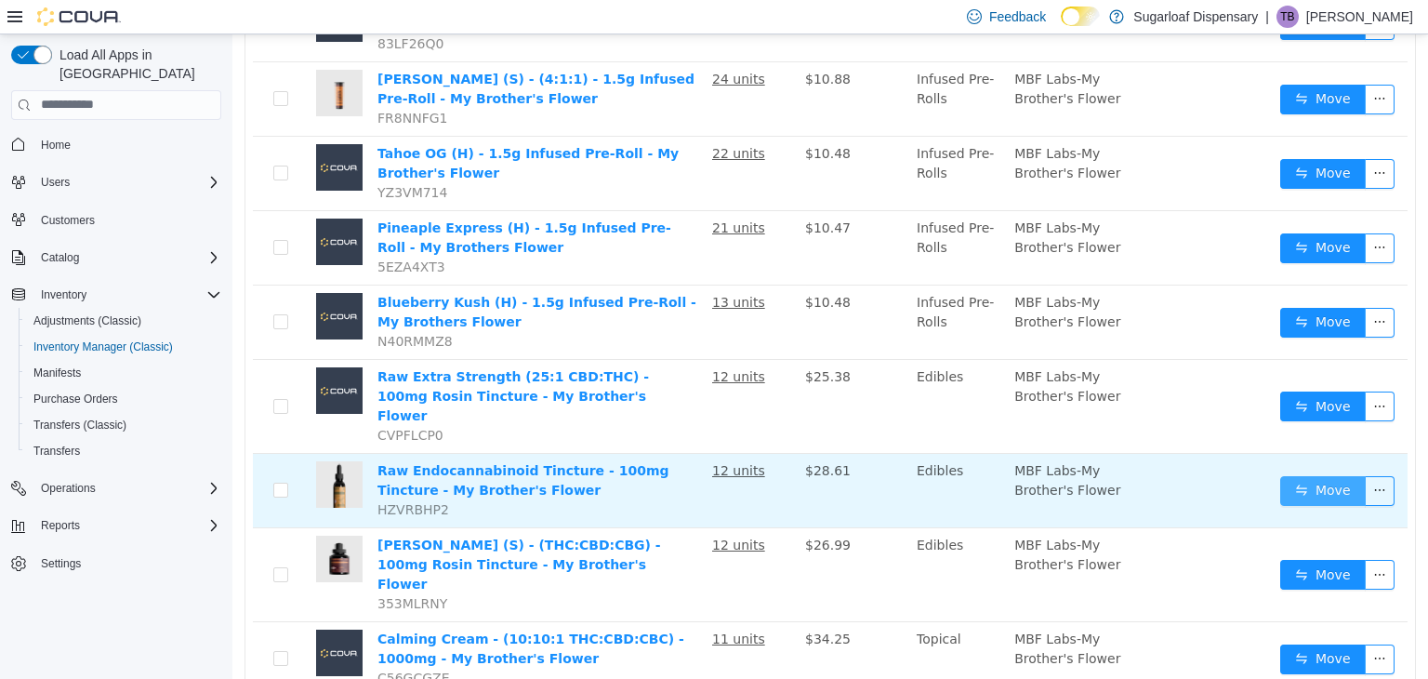
click at [1311, 475] on button "Move" at bounding box center [1323, 490] width 86 height 30
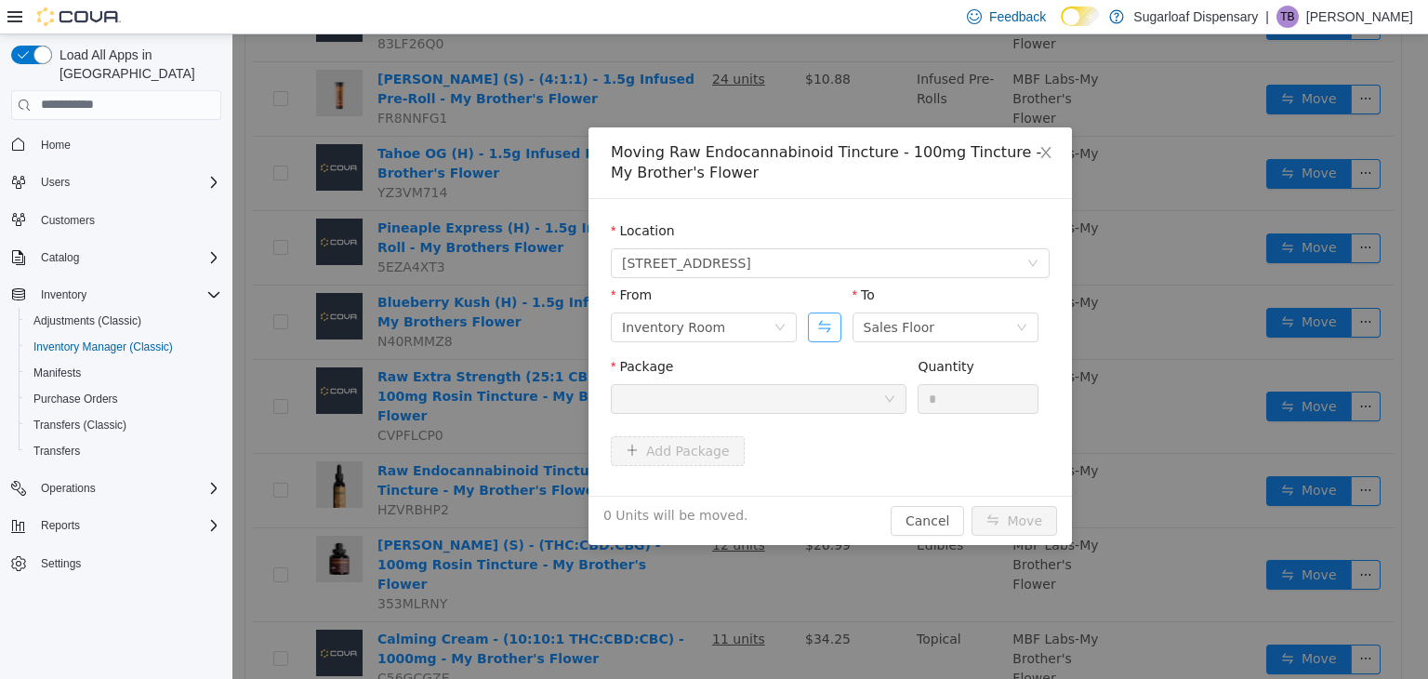
click at [826, 325] on button "Swap" at bounding box center [824, 326] width 33 height 30
click at [868, 426] on div "Package Quantity *" at bounding box center [830, 392] width 439 height 72
click at [863, 406] on div at bounding box center [752, 398] width 261 height 28
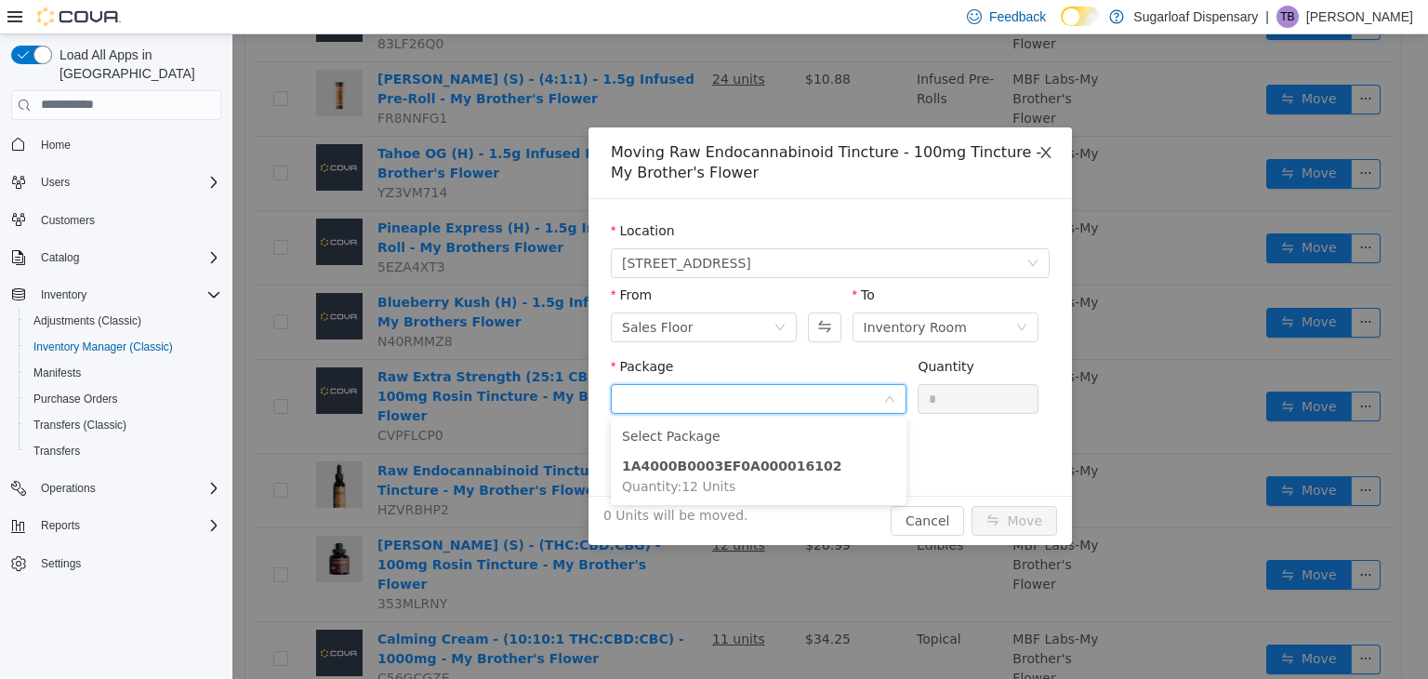
click at [1047, 154] on icon "icon: close" at bounding box center [1045, 151] width 10 height 11
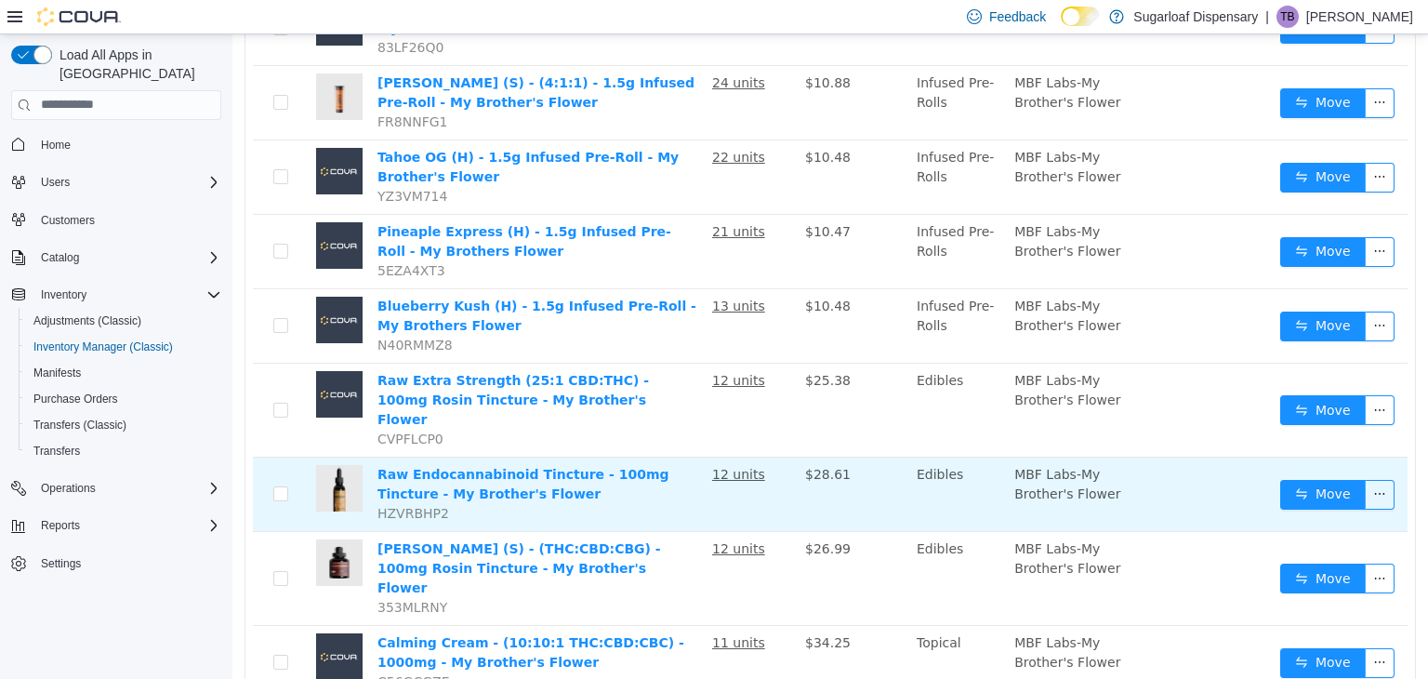
scroll to position [0, 0]
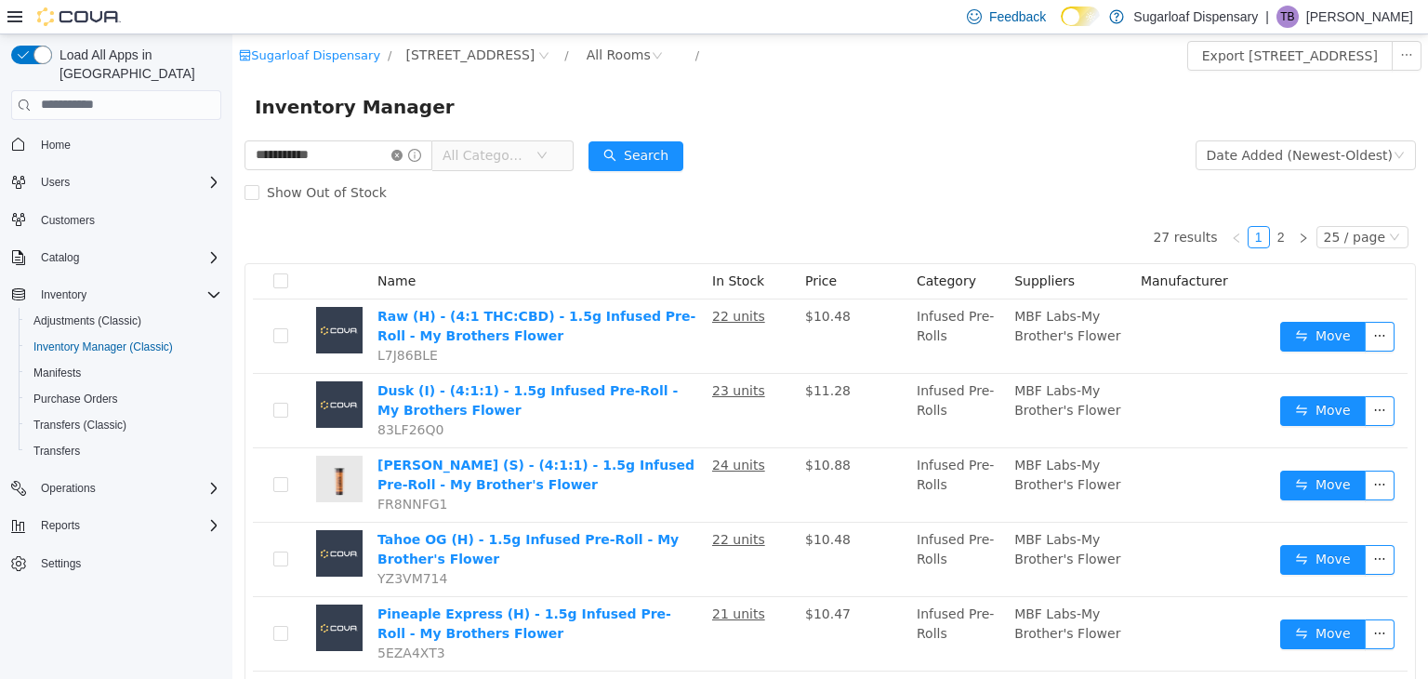
click at [403, 156] on icon "icon: close-circle" at bounding box center [396, 154] width 11 height 11
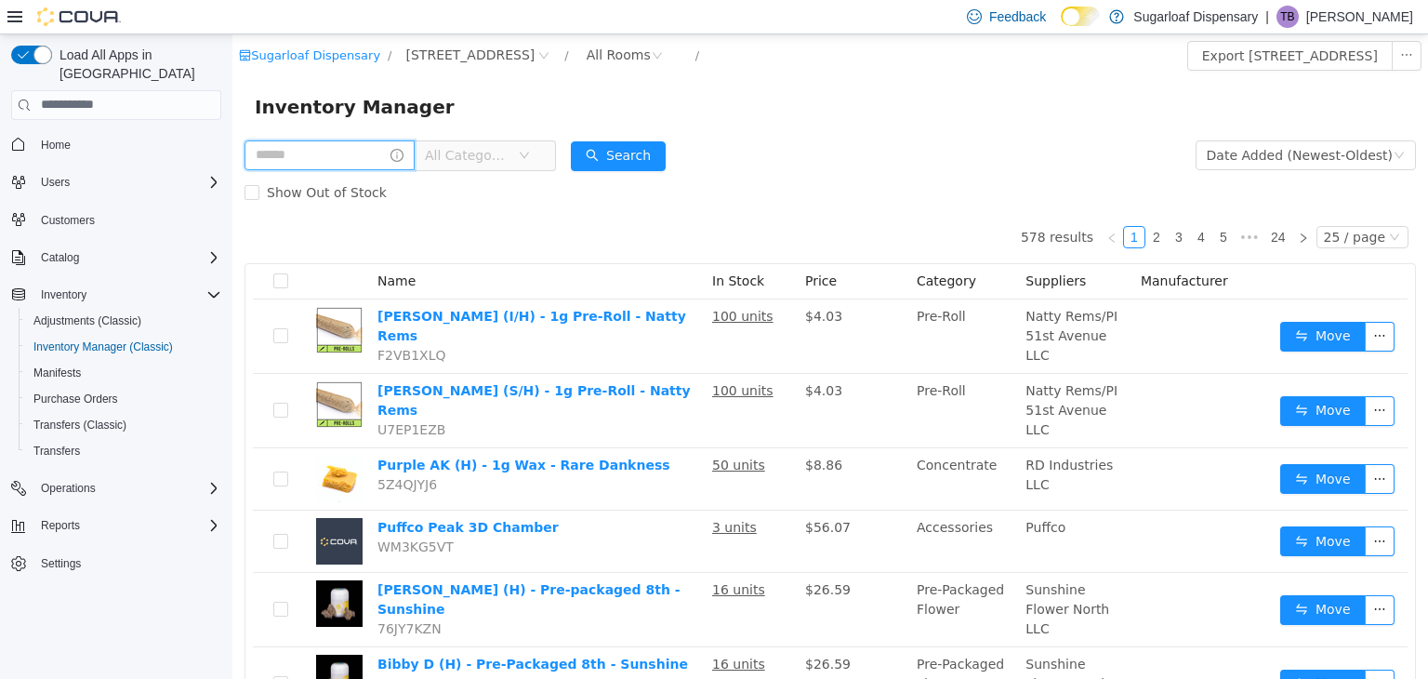
click at [366, 156] on input "text" at bounding box center [330, 154] width 170 height 30
type input "******"
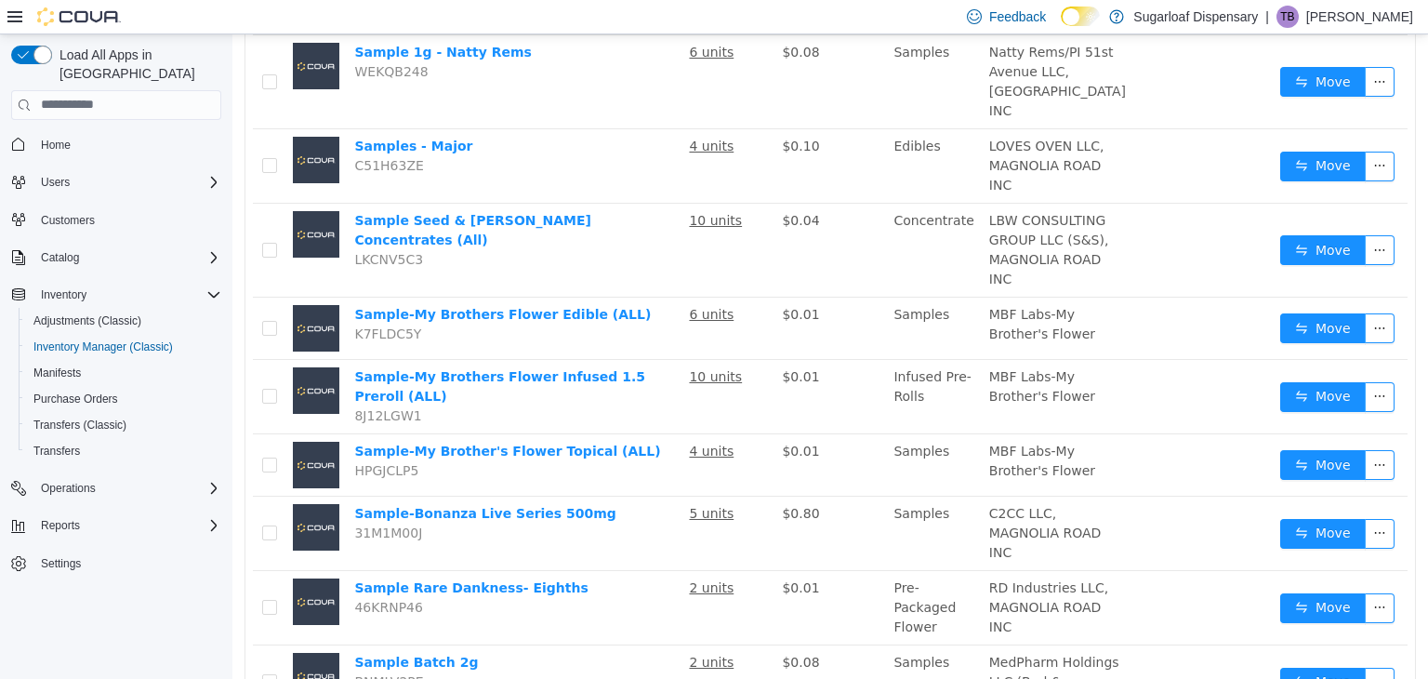
scroll to position [937, 0]
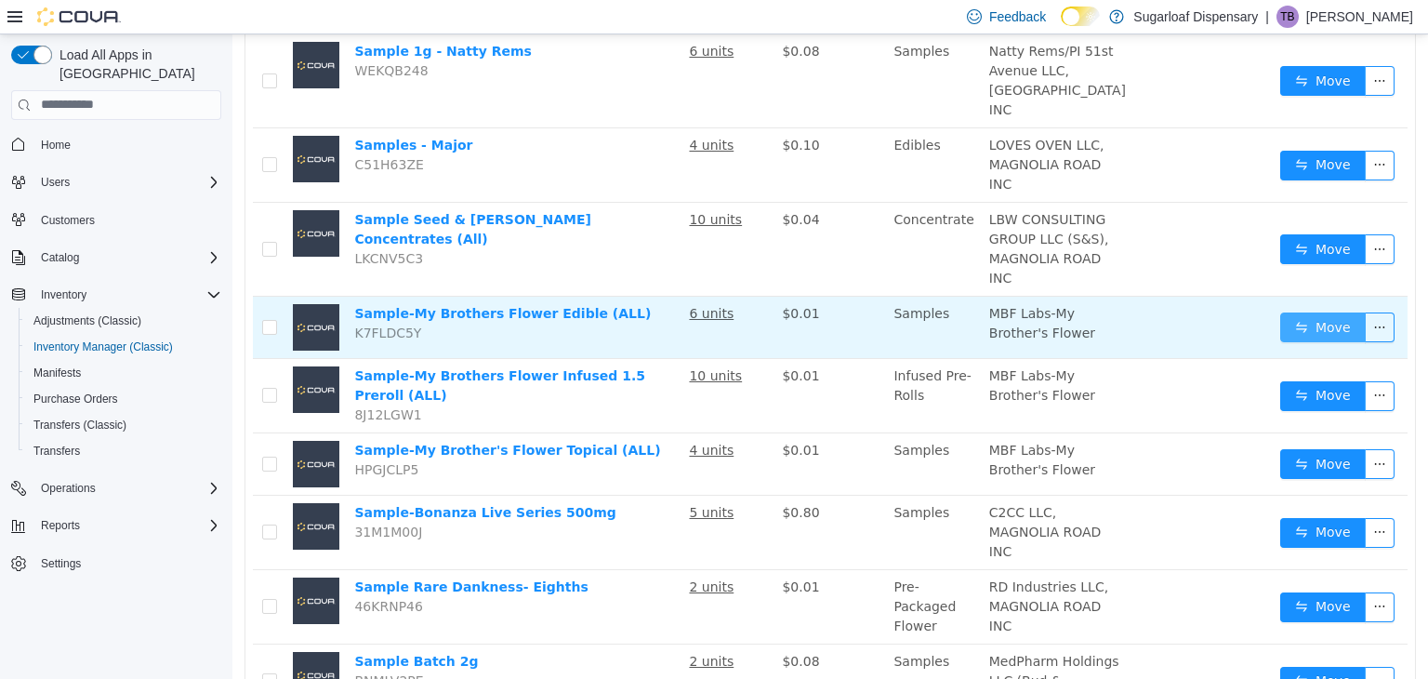
click at [1280, 339] on button "Move" at bounding box center [1323, 326] width 86 height 30
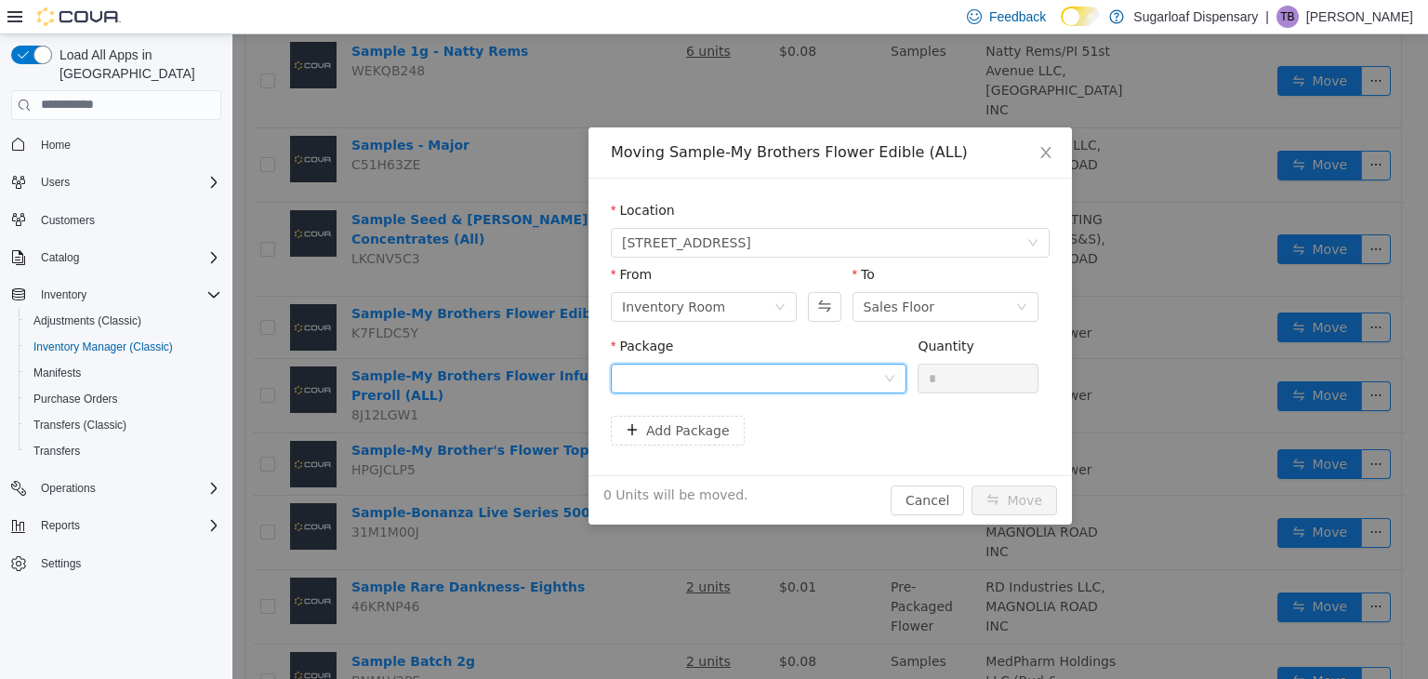
click at [856, 383] on div at bounding box center [752, 378] width 261 height 28
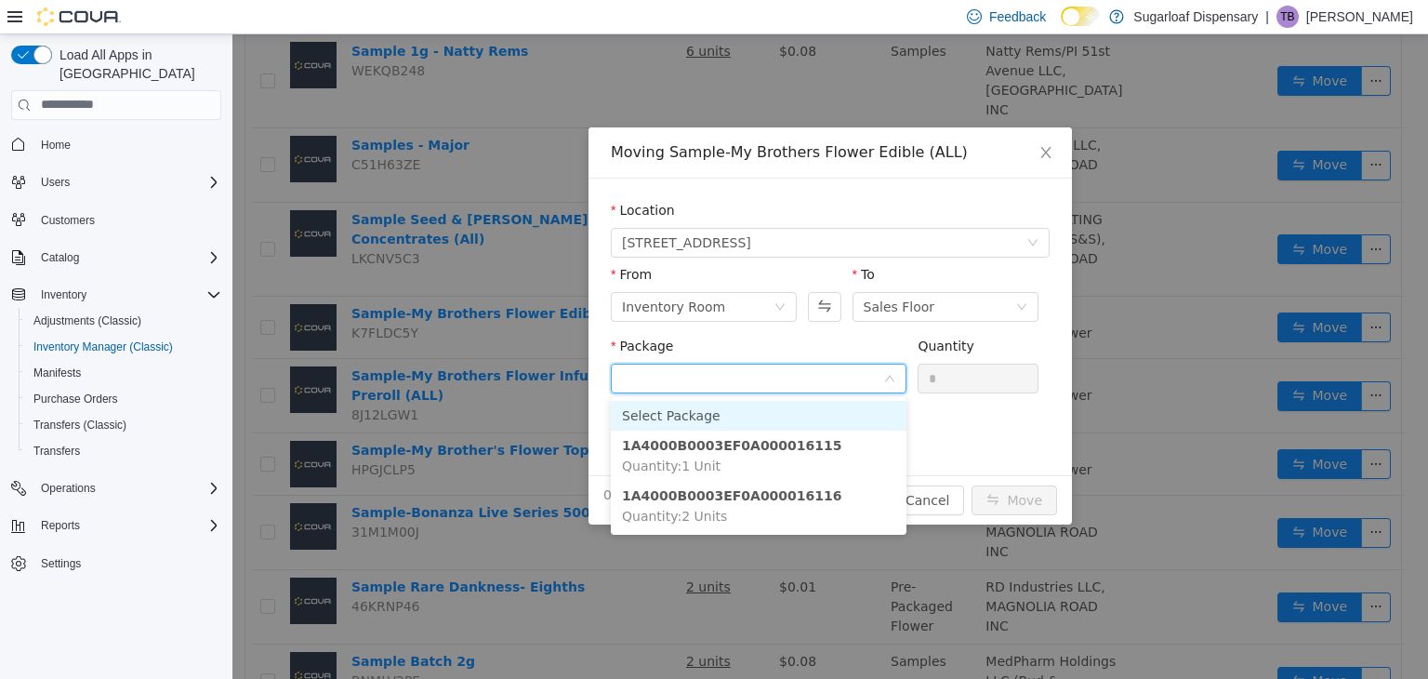
click at [856, 383] on input "Package" at bounding box center [752, 379] width 261 height 28
click at [832, 313] on button "Swap" at bounding box center [824, 306] width 33 height 30
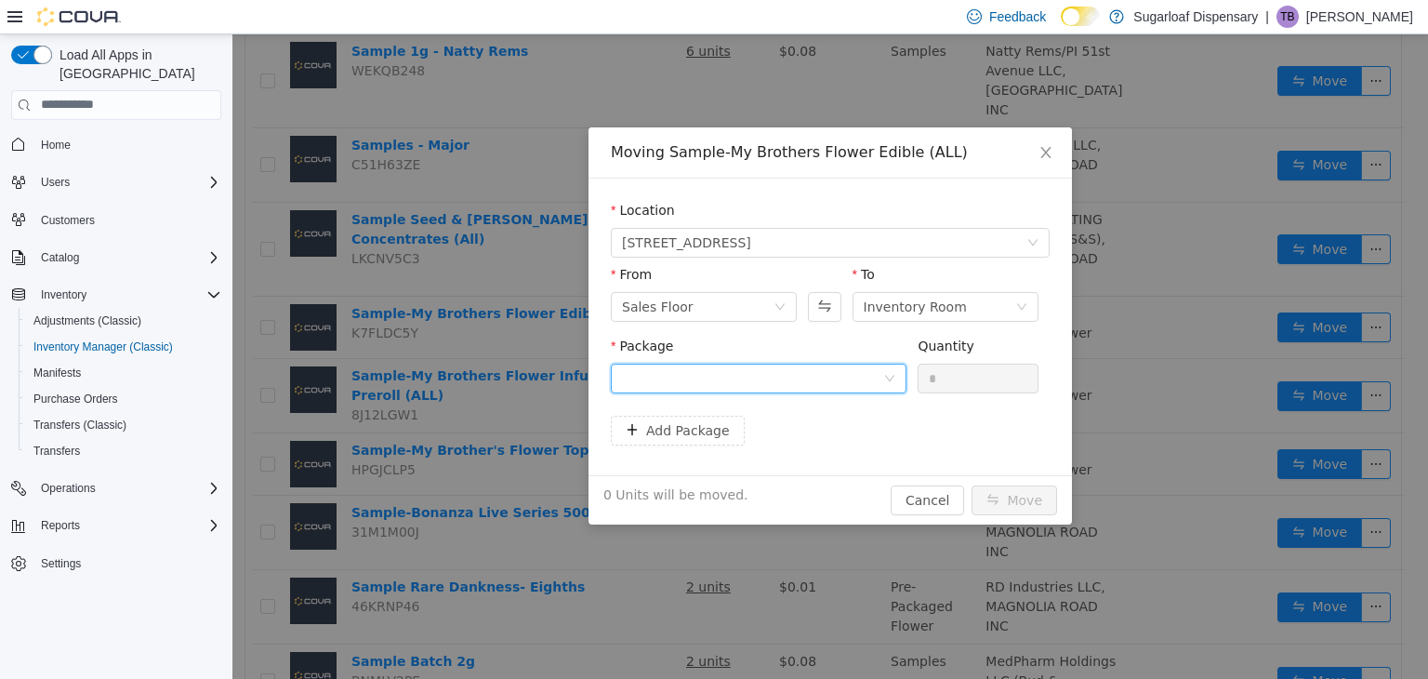
click at [840, 378] on div at bounding box center [752, 378] width 261 height 28
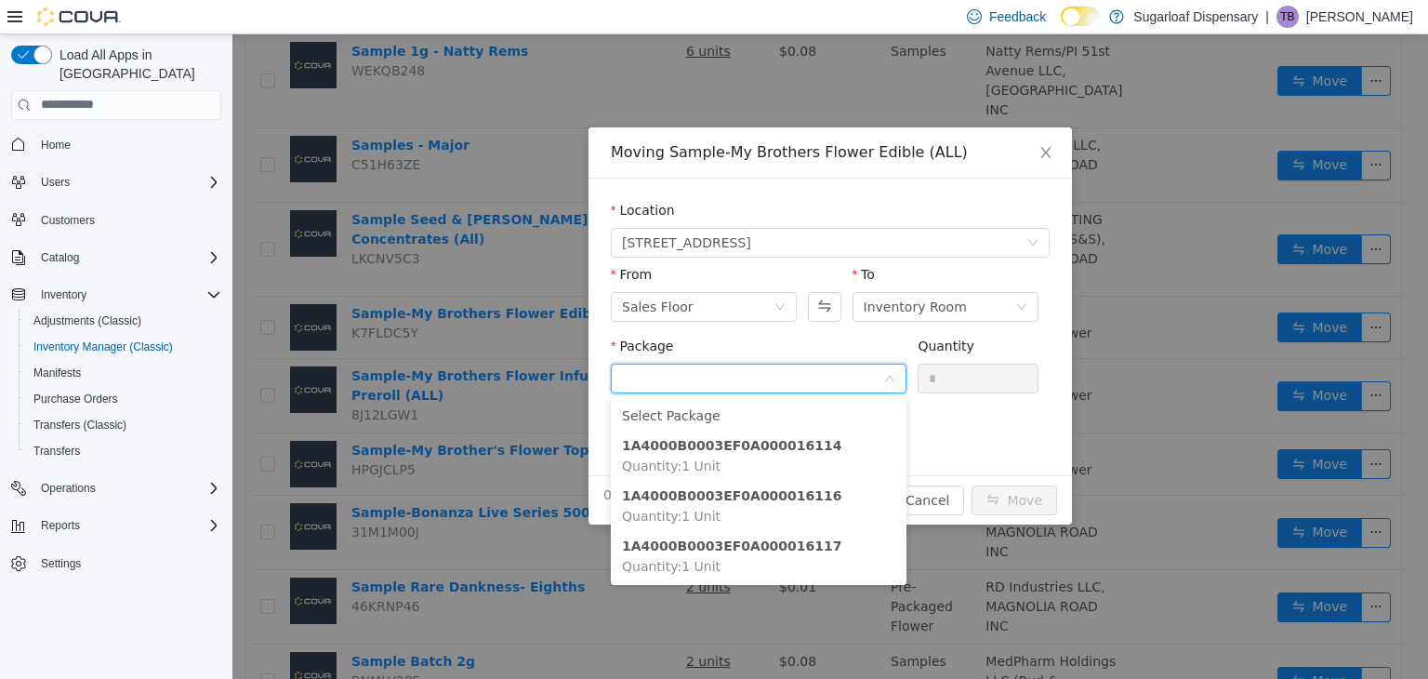
click at [953, 442] on form "Location [STREET_ADDRESS] From Sales Floor To Inventory Room Package Quantity *…" at bounding box center [830, 326] width 439 height 252
